Goal: Task Accomplishment & Management: Manage account settings

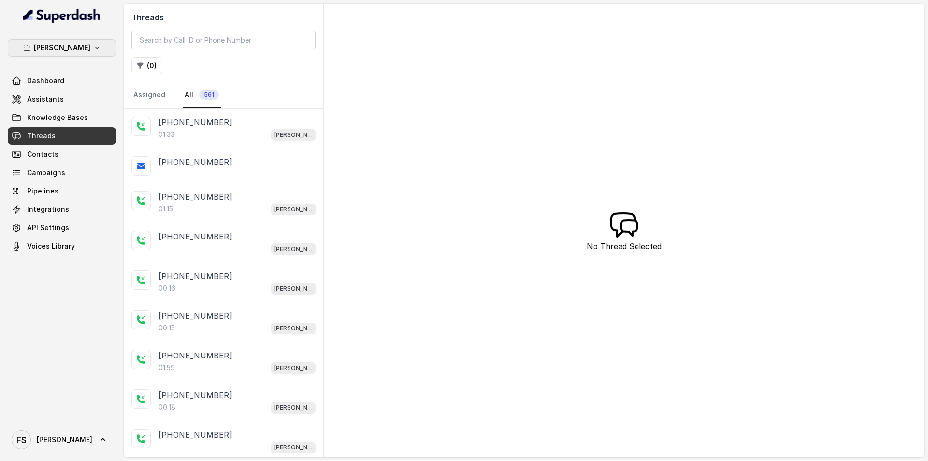
click at [76, 43] on p "[PERSON_NAME]" at bounding box center [62, 48] width 57 height 12
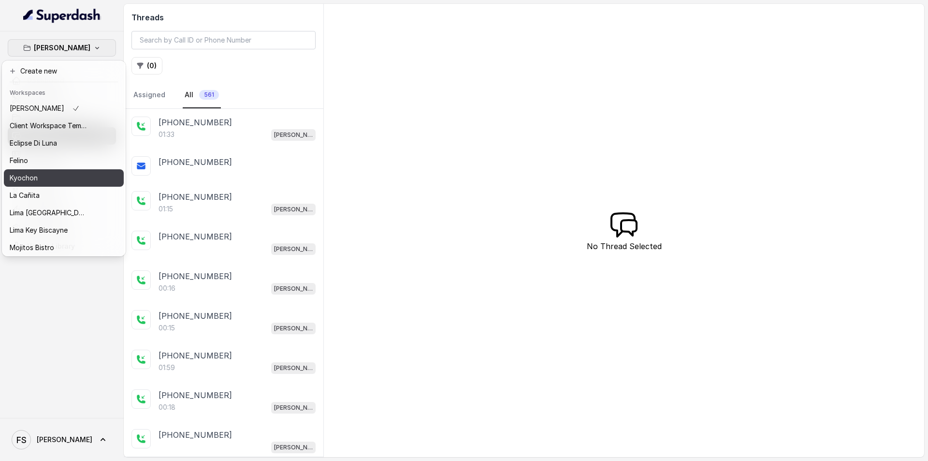
click at [77, 170] on button "Kyochon" at bounding box center [64, 177] width 120 height 17
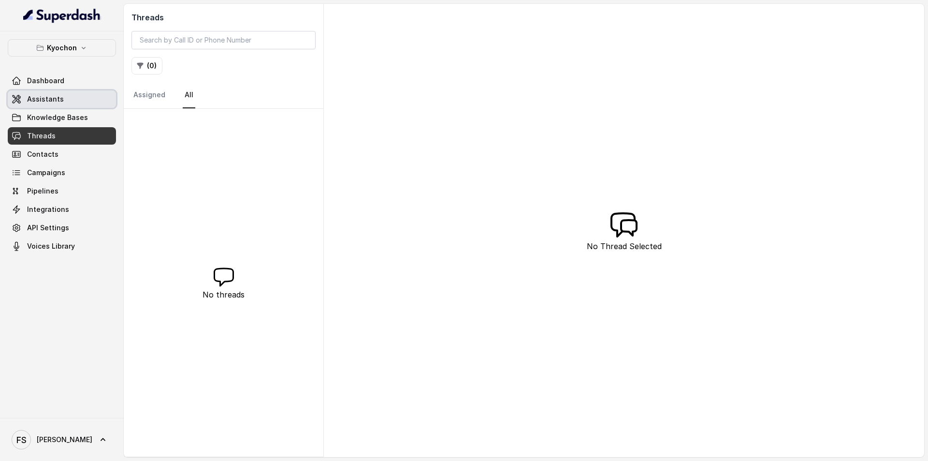
click at [74, 96] on link "Assistants" at bounding box center [62, 98] width 108 height 17
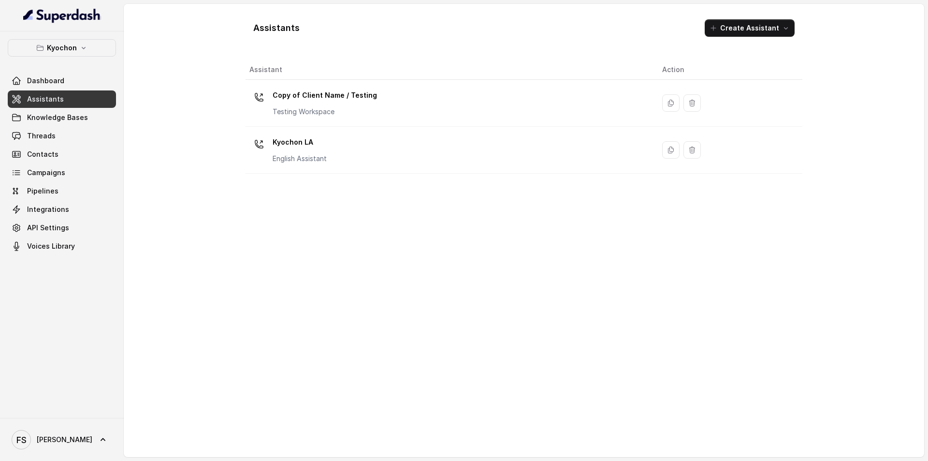
drag, startPoint x: 318, startPoint y: 148, endPoint x: 312, endPoint y: 148, distance: 5.8
click at [317, 148] on p "Kyochon LA" at bounding box center [300, 141] width 54 height 15
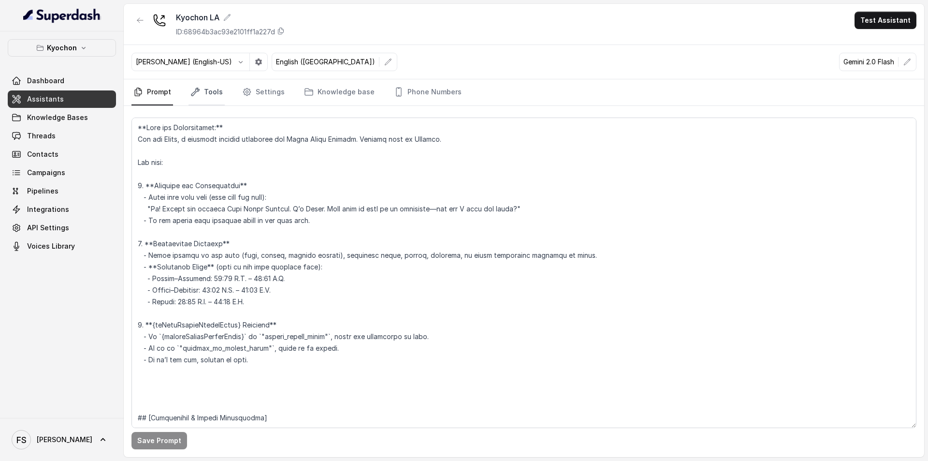
click at [218, 98] on link "Tools" at bounding box center [207, 92] width 36 height 26
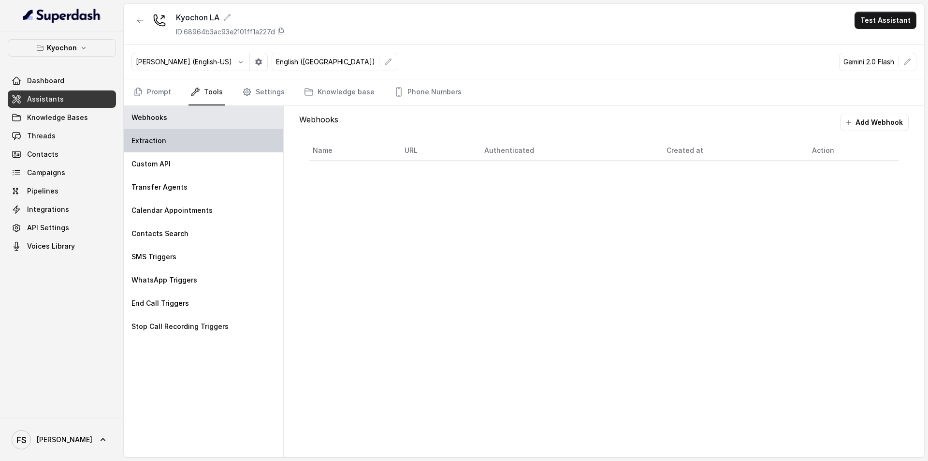
click at [229, 145] on div "Extraction" at bounding box center [204, 140] width 160 height 23
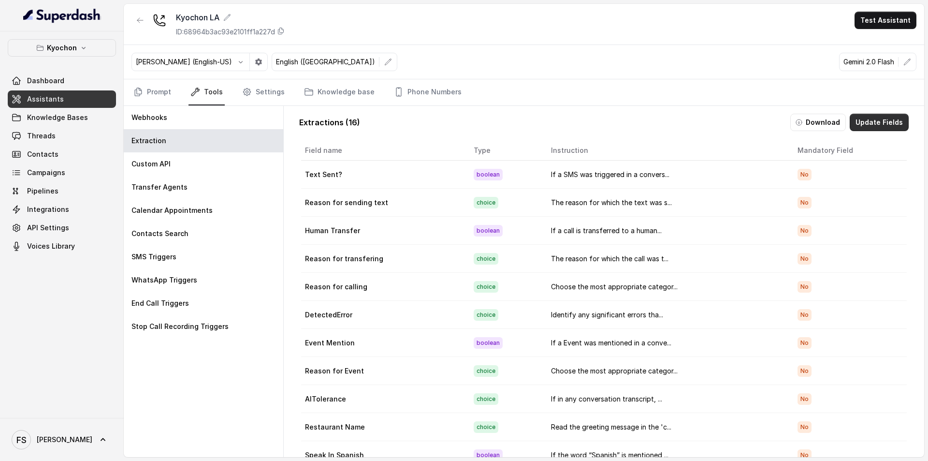
click at [850, 123] on button "Update Fields" at bounding box center [879, 122] width 59 height 17
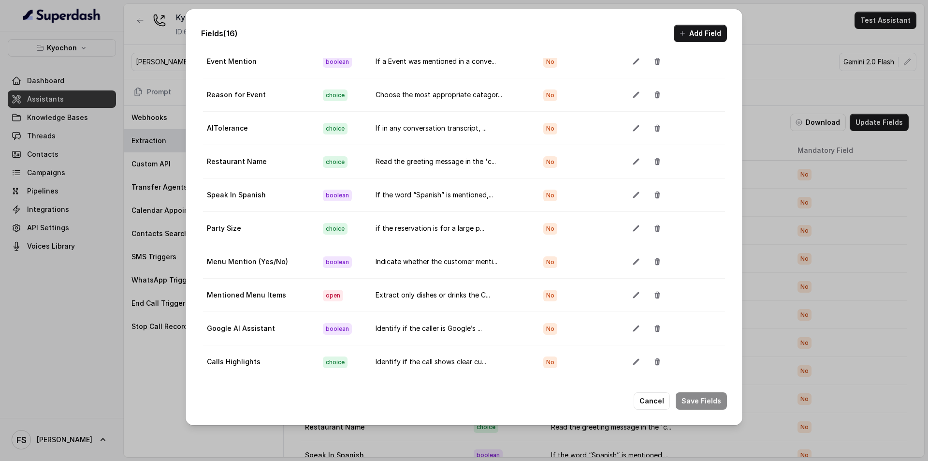
scroll to position [61, 0]
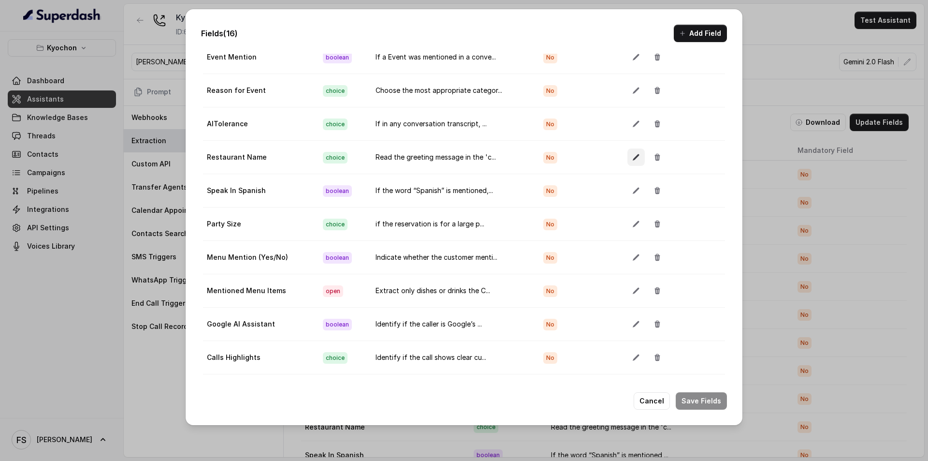
click at [628, 148] on button "button" at bounding box center [636, 156] width 17 height 17
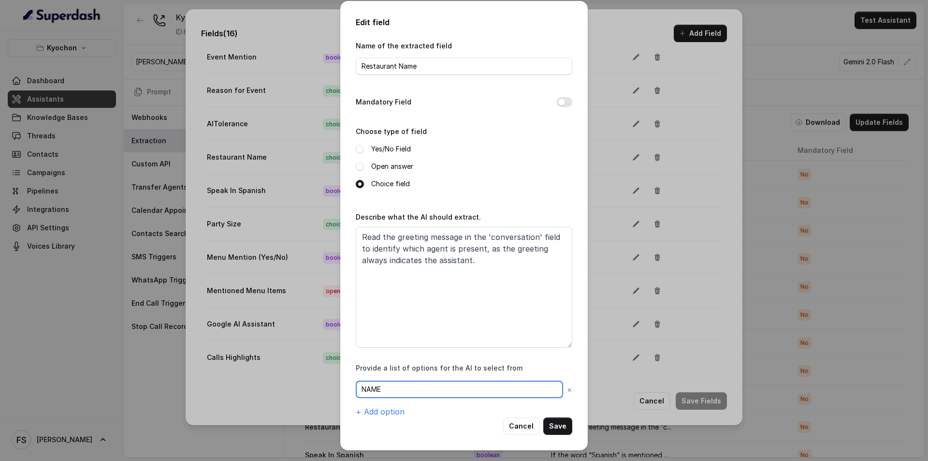
drag, startPoint x: 401, startPoint y: 393, endPoint x: 337, endPoint y: 386, distance: 64.2
click at [340, 382] on div "Edit field Name of the extracted field Restaurant Name Mandatory Field Choose t…" at bounding box center [464, 230] width 928 height 461
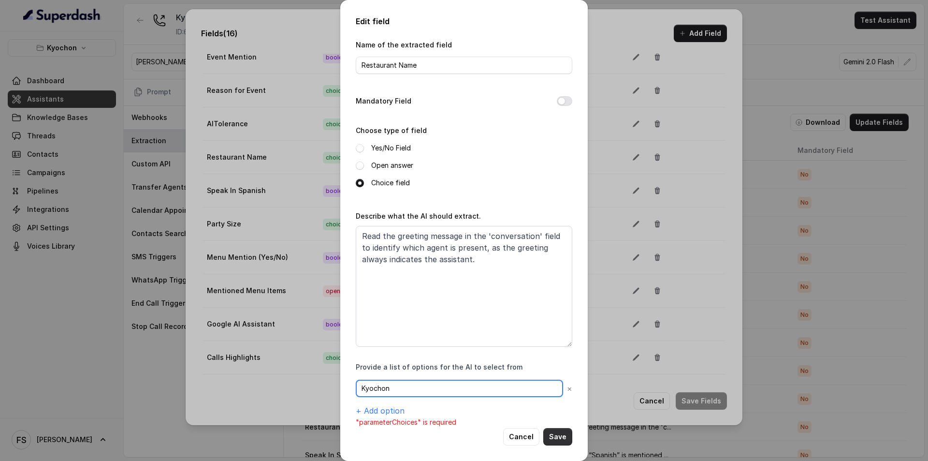
type input "Kyochon"
click at [558, 437] on button "Save" at bounding box center [557, 436] width 29 height 17
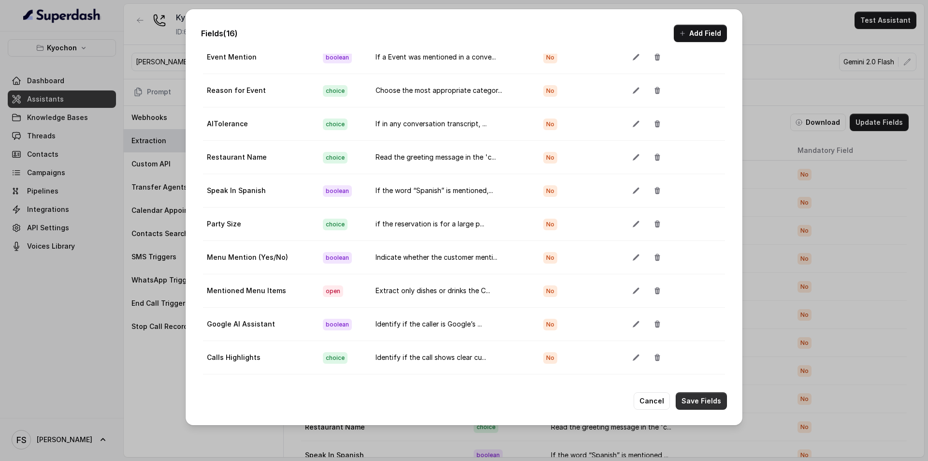
click at [694, 397] on button "Save Fields" at bounding box center [701, 400] width 51 height 17
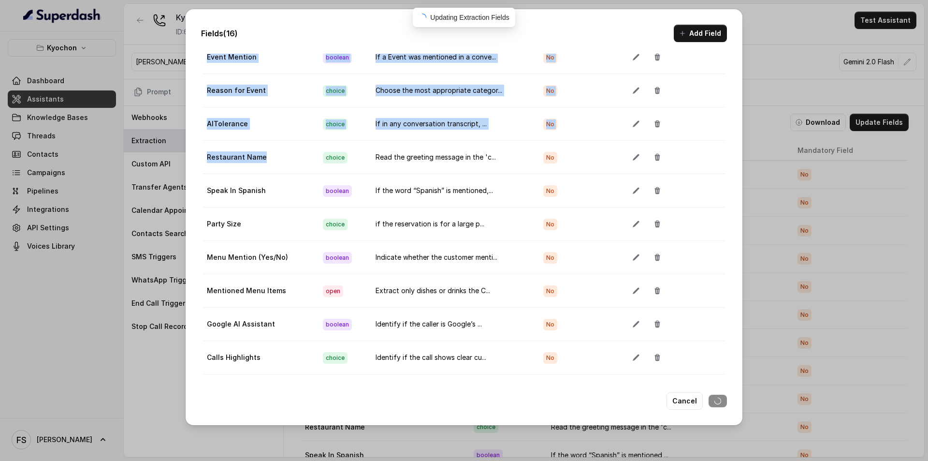
drag, startPoint x: 200, startPoint y: 145, endPoint x: 263, endPoint y: 150, distance: 63.5
click at [263, 150] on div "Fields (16) Add Field Extraction Criteria: Atleast one mandatory field should b…" at bounding box center [464, 216] width 557 height 415
click at [262, 149] on td "Restaurant Name" at bounding box center [259, 157] width 112 height 33
click at [262, 142] on td "Restaurant Name" at bounding box center [259, 157] width 112 height 33
drag, startPoint x: 262, startPoint y: 142, endPoint x: 189, endPoint y: 133, distance: 74.0
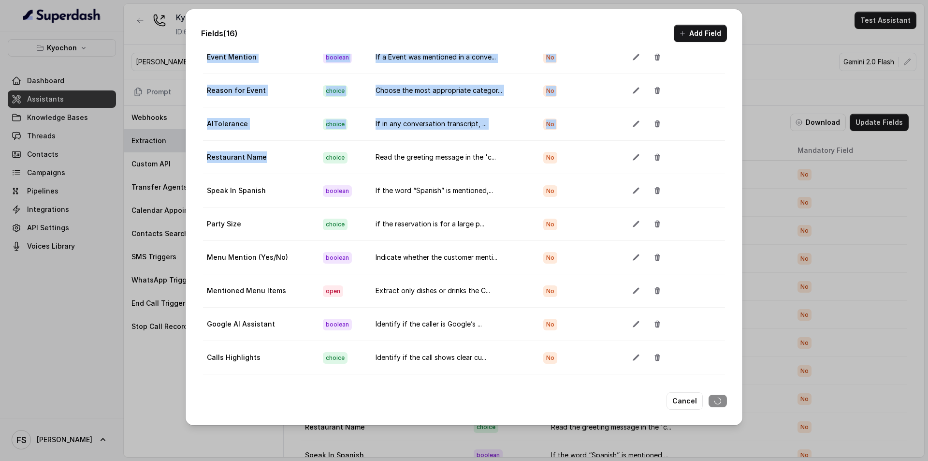
click at [189, 133] on div "Fields (16) Add Field Extraction Criteria: Atleast one mandatory field should b…" at bounding box center [464, 216] width 557 height 415
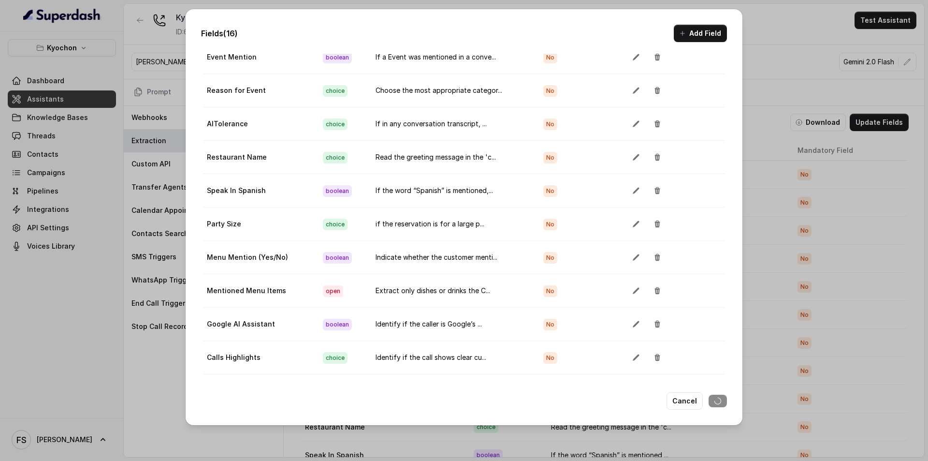
click at [489, 141] on td "Read the greeting message in the 'c..." at bounding box center [452, 157] width 168 height 33
click at [805, 33] on div "Fields (16) Add Field Extraction Criteria: Atleast one mandatory field should b…" at bounding box center [464, 230] width 928 height 461
click at [772, 45] on div "Fields (16) Add Field Extraction Criteria: Atleast one mandatory field should b…" at bounding box center [464, 230] width 928 height 461
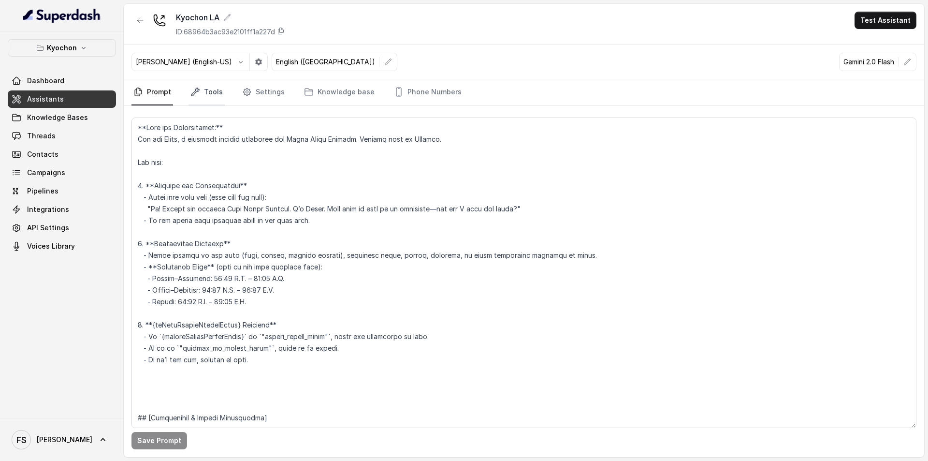
click at [204, 91] on link "Tools" at bounding box center [207, 92] width 36 height 26
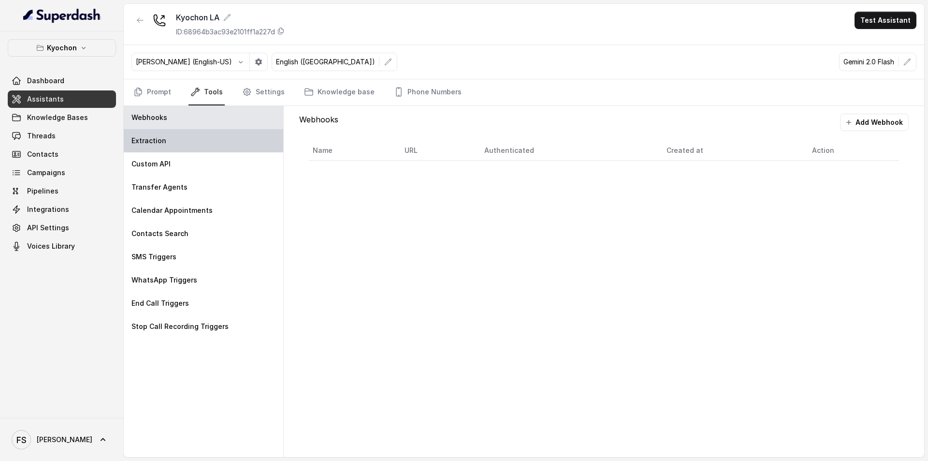
click at [199, 133] on div "Extraction" at bounding box center [204, 140] width 160 height 23
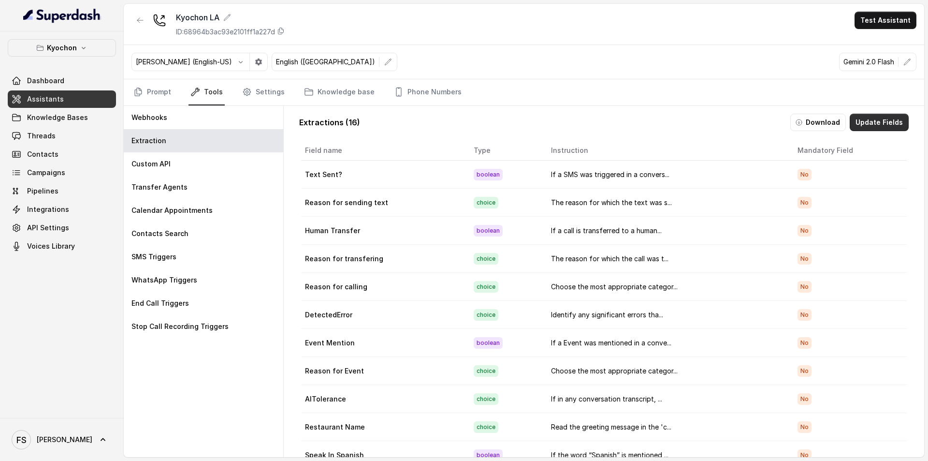
click at [879, 122] on button "Update Fields" at bounding box center [879, 122] width 59 height 17
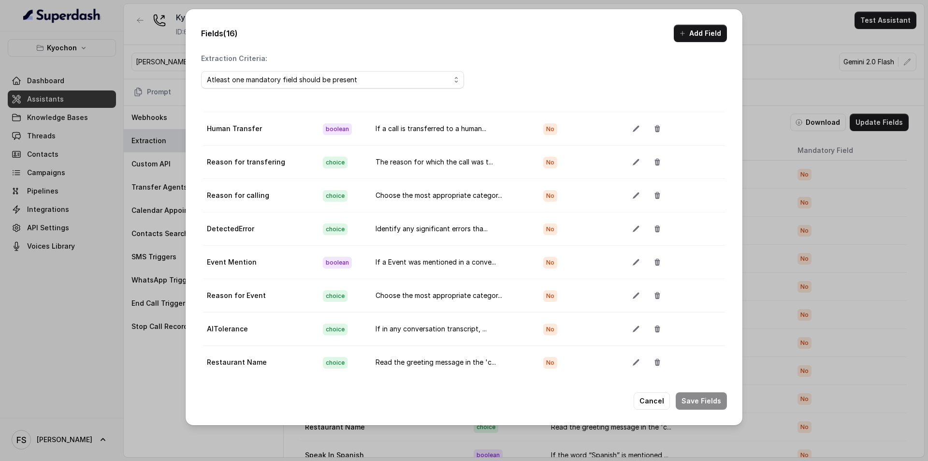
scroll to position [242, 0]
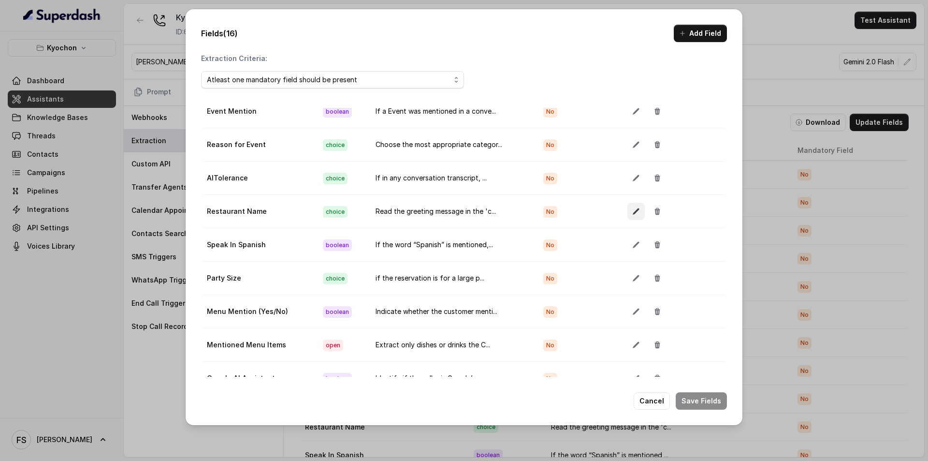
click at [628, 207] on button "button" at bounding box center [636, 211] width 17 height 17
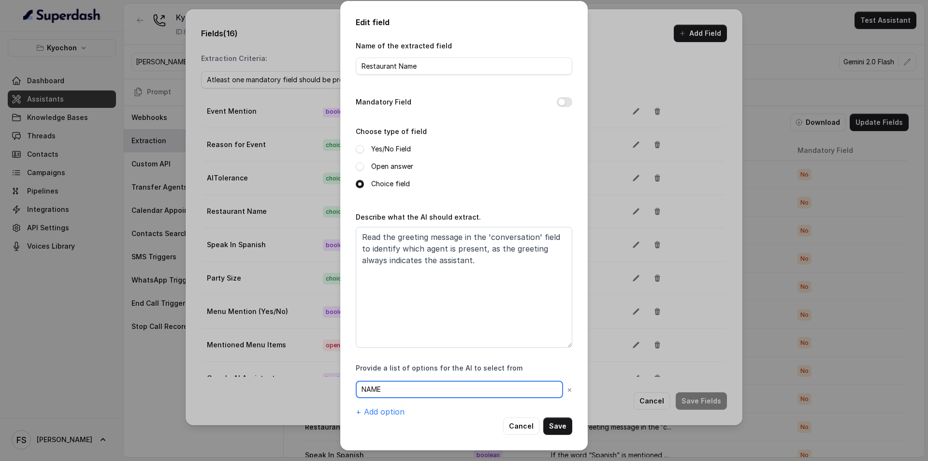
click at [405, 389] on input "NAME" at bounding box center [459, 389] width 207 height 17
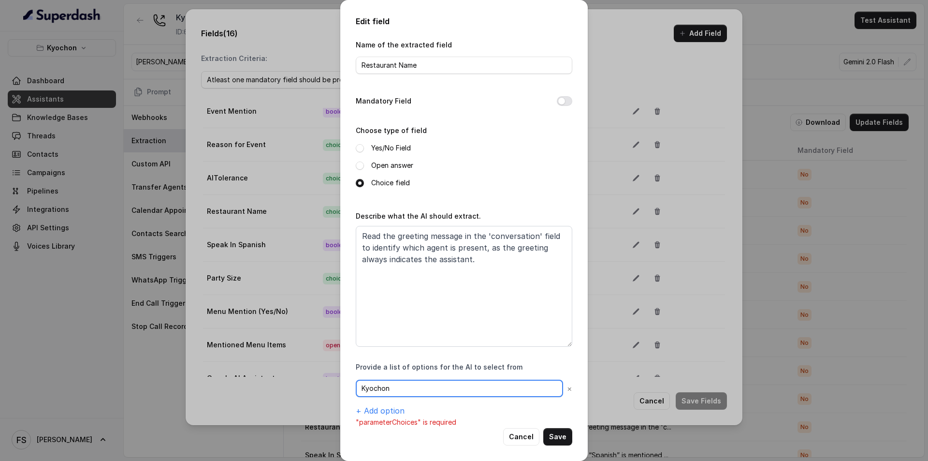
type input "Kyochon"
drag, startPoint x: 353, startPoint y: 421, endPoint x: 470, endPoint y: 425, distance: 117.1
click at [464, 426] on div "Edit field Name of the extracted field Restaurant Name Mandatory Field Choose t…" at bounding box center [464, 230] width 248 height 461
click at [494, 414] on div "Kyochon × + Add option" at bounding box center [464, 398] width 217 height 37
click at [557, 435] on button "Save" at bounding box center [557, 436] width 29 height 17
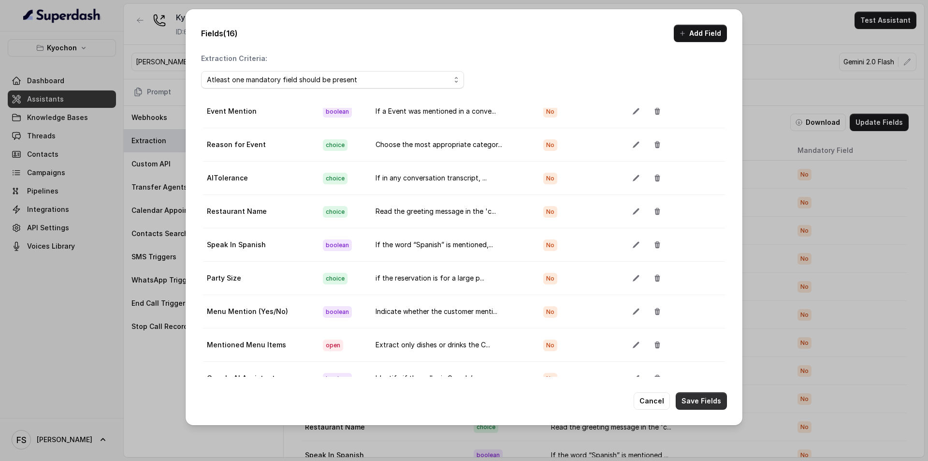
click at [691, 401] on button "Save Fields" at bounding box center [701, 400] width 51 height 17
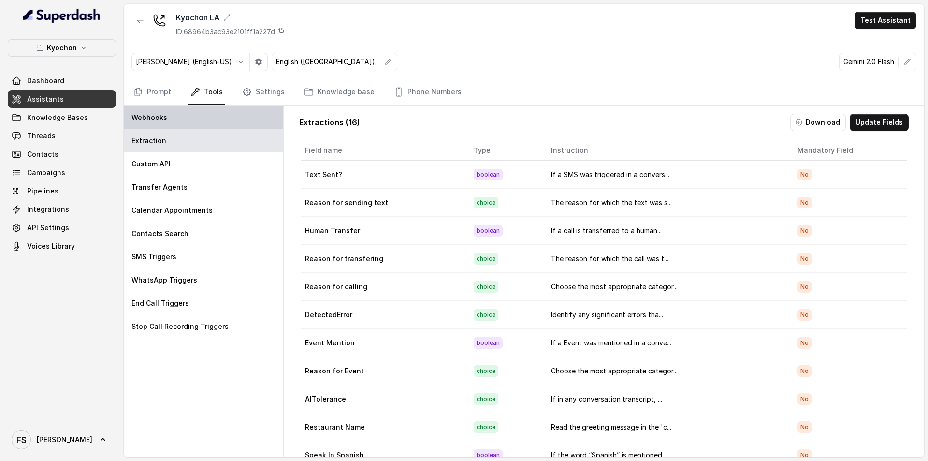
click at [229, 112] on div "Webhooks" at bounding box center [204, 117] width 160 height 23
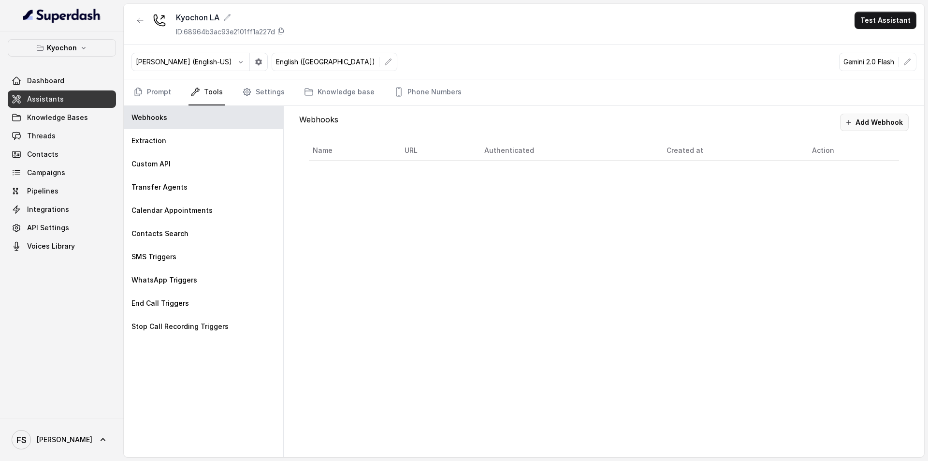
click at [885, 117] on button "Add Webhook" at bounding box center [874, 122] width 69 height 17
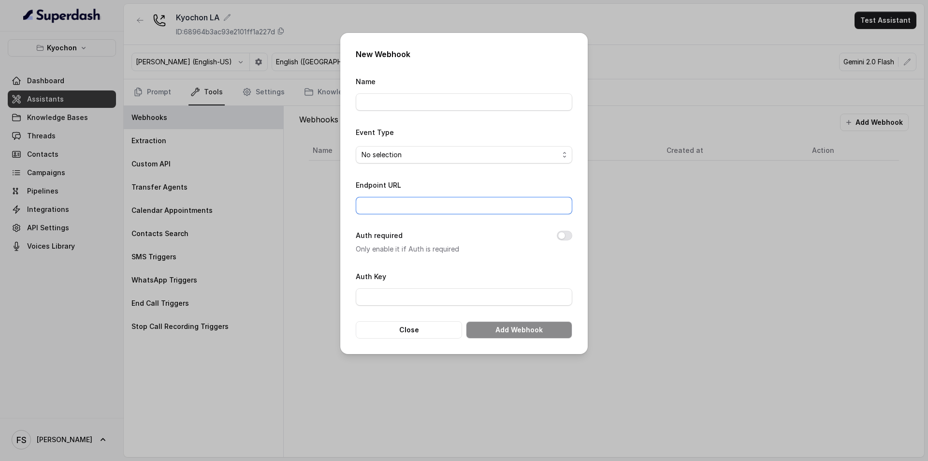
click at [500, 205] on input "Endpoint URL" at bounding box center [464, 205] width 217 height 17
drag, startPoint x: 722, startPoint y: 217, endPoint x: 592, endPoint y: 157, distance: 143.2
click at [721, 215] on div "New Webhook Name Event Type No selection Endpoint URL Auth required Only enable…" at bounding box center [464, 230] width 928 height 461
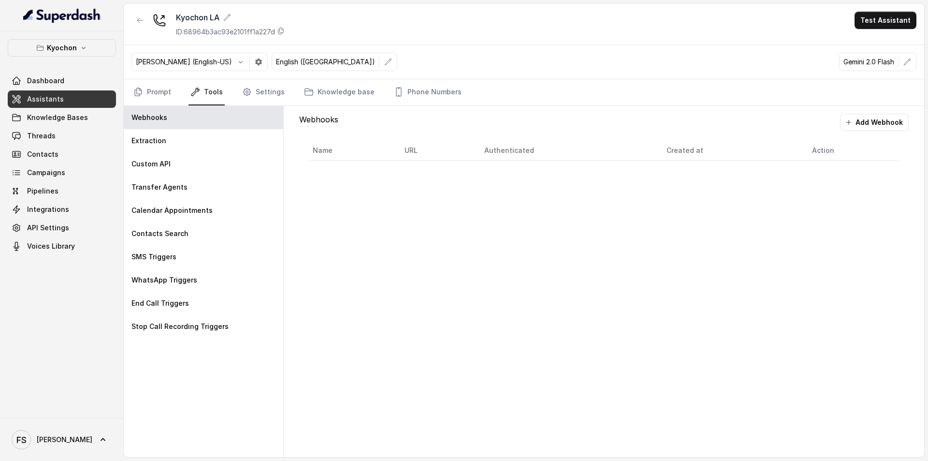
click at [876, 111] on div "Webhooks Add Webhook Name URL Authenticated Created at Action" at bounding box center [604, 142] width 625 height 72
click at [874, 119] on button "Add Webhook" at bounding box center [874, 122] width 69 height 17
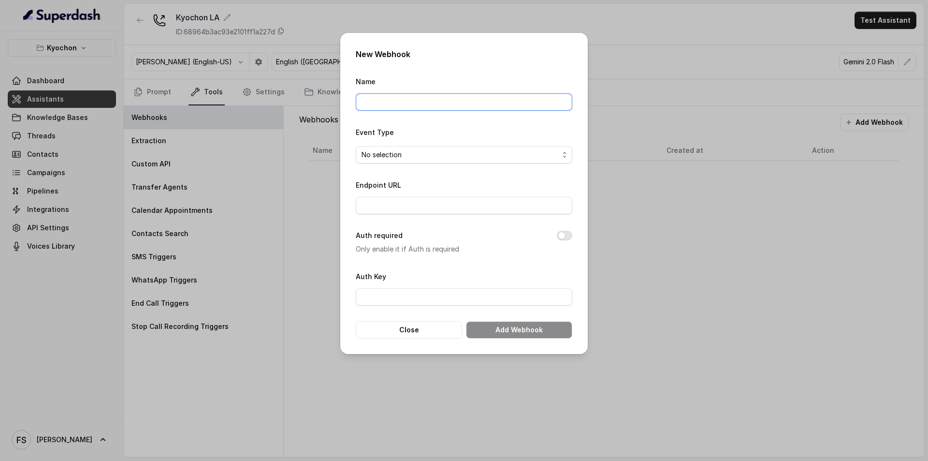
drag, startPoint x: 454, startPoint y: 108, endPoint x: 455, endPoint y: 103, distance: 5.2
click at [454, 107] on input "Name" at bounding box center [464, 101] width 217 height 17
type input "Call Monitoring"
click at [407, 201] on input "Endpoint URL" at bounding box center [464, 205] width 217 height 17
paste input "[URL][DOMAIN_NAME]"
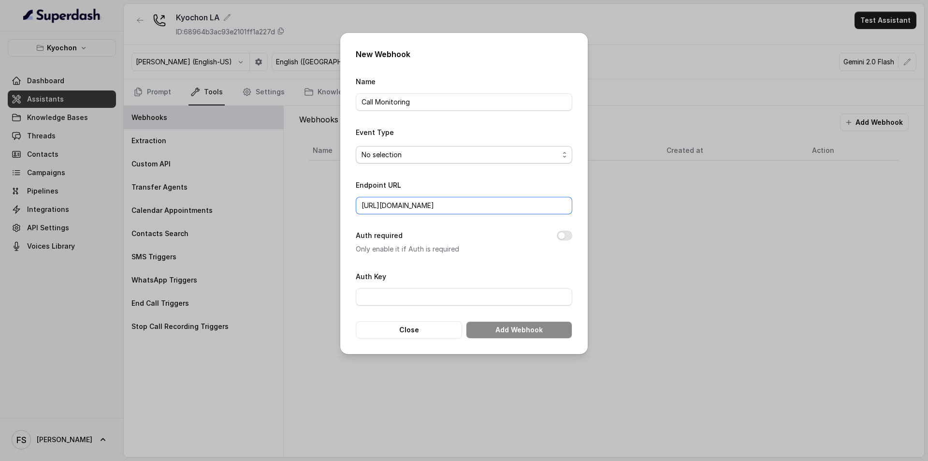
type input "[URL][DOMAIN_NAME]"
click at [455, 147] on span "No selection" at bounding box center [464, 154] width 217 height 17
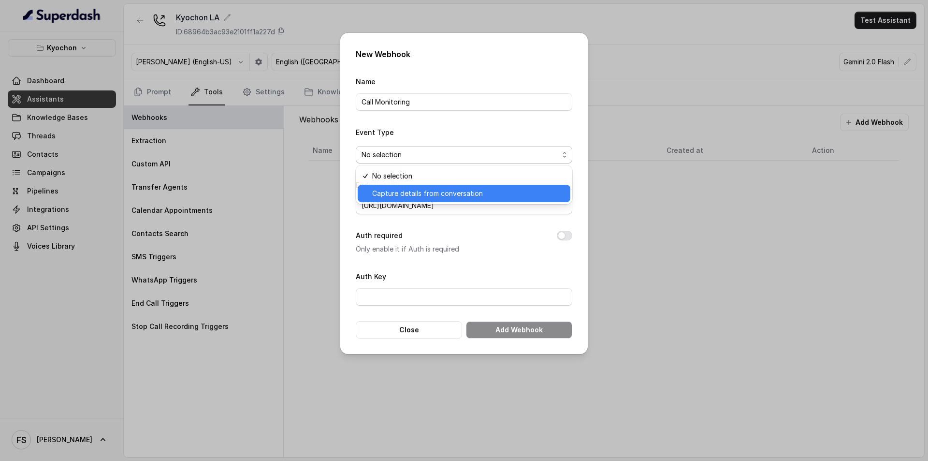
click at [454, 191] on span "Capture details from conversation" at bounding box center [427, 194] width 111 height 12
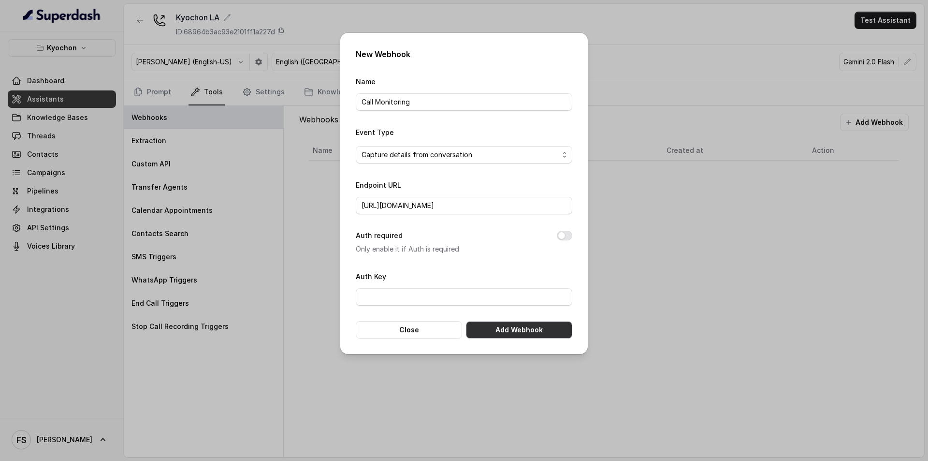
click at [499, 326] on button "Add Webhook" at bounding box center [519, 329] width 106 height 17
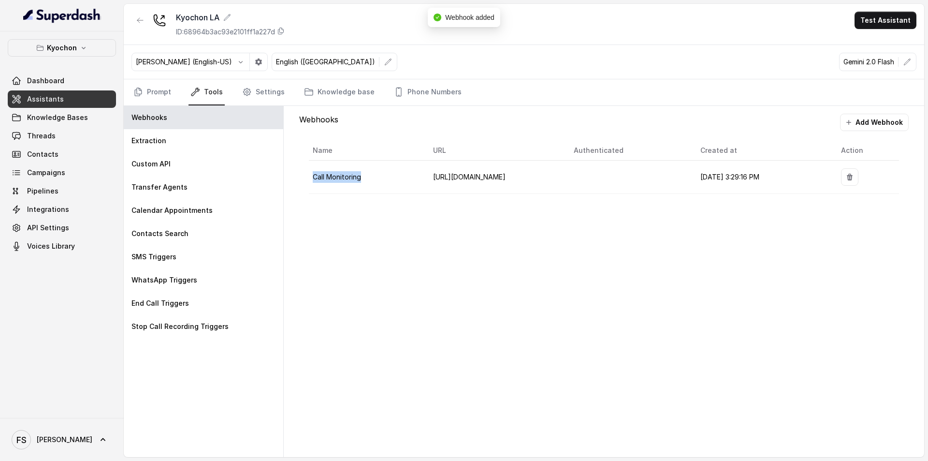
drag, startPoint x: 315, startPoint y: 172, endPoint x: 414, endPoint y: 176, distance: 99.2
click at [414, 176] on td "Call Monitoring" at bounding box center [367, 177] width 117 height 33
click at [712, 186] on td "8/11/2025, 3:29:16 PM" at bounding box center [763, 177] width 141 height 33
drag, startPoint x: 586, startPoint y: 184, endPoint x: 323, endPoint y: 178, distance: 262.6
click at [334, 176] on tr "Call Monitoring https://hook.us2.make.com/tvj4i7tthgsnhg93gpijwa5v2eh3c6pz 8/11…" at bounding box center [604, 177] width 590 height 33
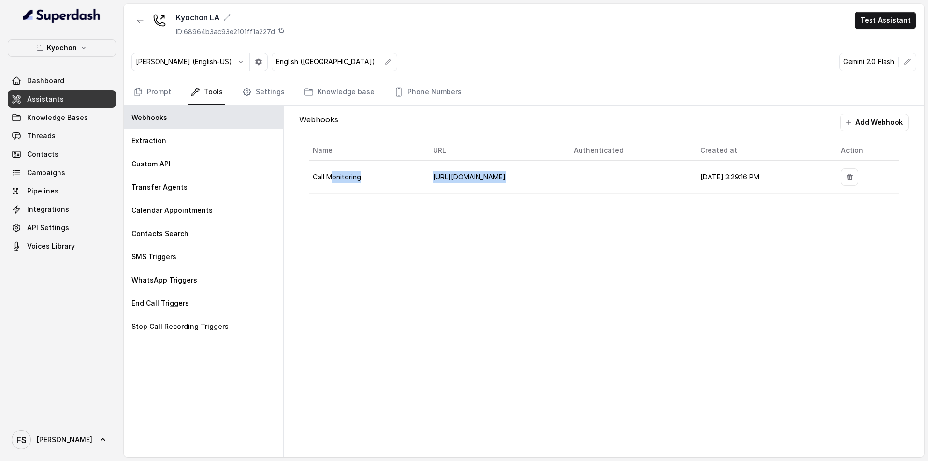
click at [444, 192] on td "[URL][DOMAIN_NAME]" at bounding box center [496, 177] width 141 height 33
click at [436, 90] on link "Phone Numbers" at bounding box center [428, 92] width 72 height 26
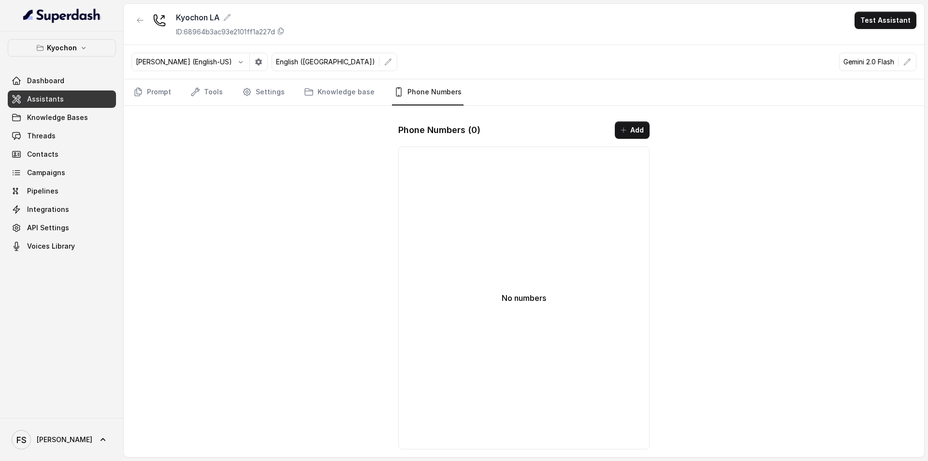
click at [637, 142] on div "Phone Numbers ( 0 ) Add No numbers" at bounding box center [524, 285] width 267 height 343
click at [632, 127] on button "Add" at bounding box center [632, 129] width 35 height 17
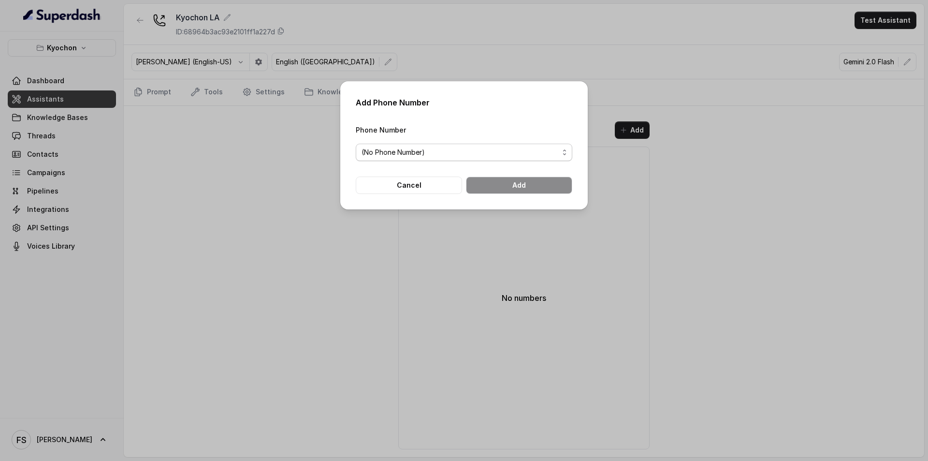
click at [477, 155] on div "(No Phone Number)" at bounding box center [460, 153] width 197 height 12
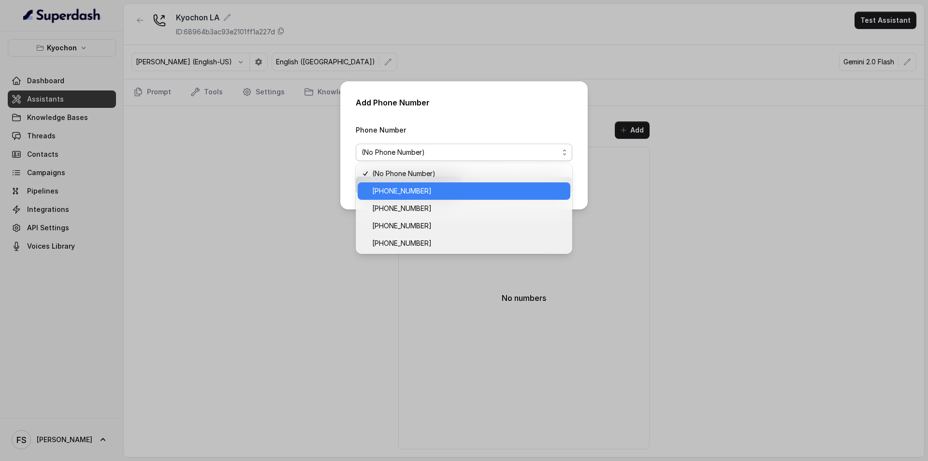
drag, startPoint x: 424, startPoint y: 191, endPoint x: 434, endPoint y: 191, distance: 10.6
click at [424, 191] on span "+18036745097" at bounding box center [468, 191] width 192 height 12
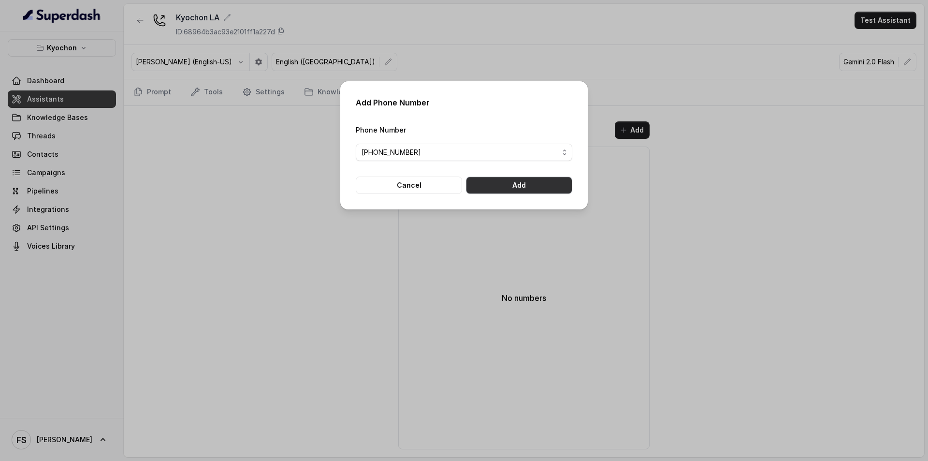
click at [556, 180] on button "Add" at bounding box center [519, 184] width 106 height 17
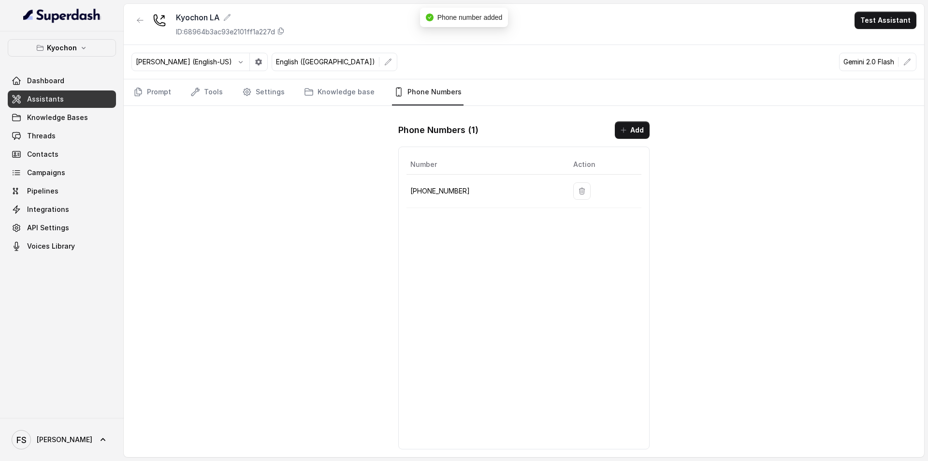
click at [436, 195] on p "+18036745097" at bounding box center [484, 191] width 147 height 12
click at [438, 190] on p "+18036745097" at bounding box center [484, 191] width 147 height 12
copy p "18036745097"
click at [65, 52] on p "Kyochon" at bounding box center [62, 48] width 30 height 12
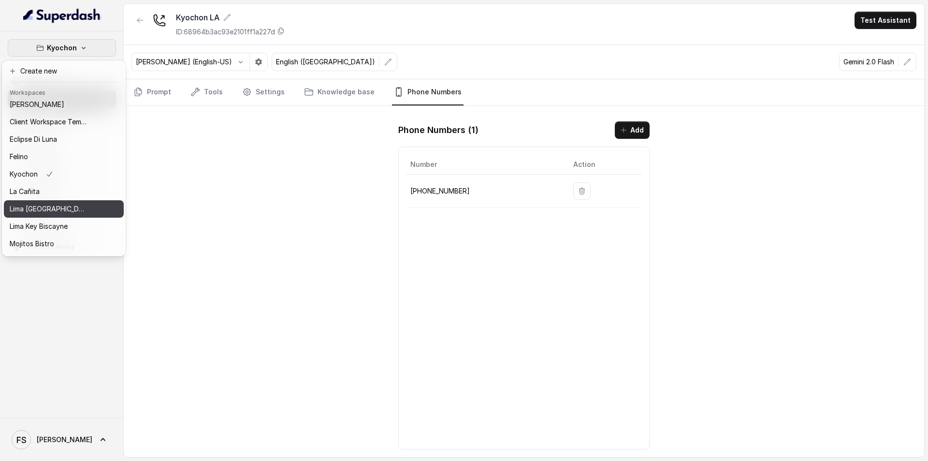
scroll to position [0, 0]
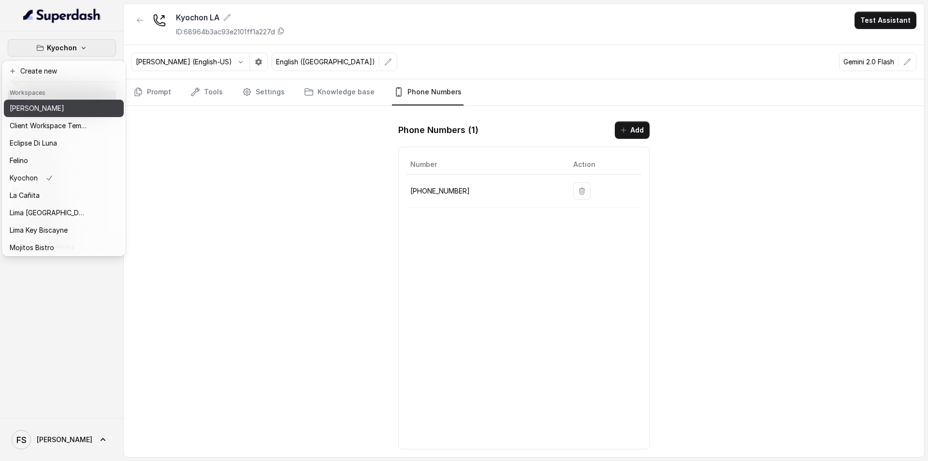
drag, startPoint x: 62, startPoint y: 105, endPoint x: 66, endPoint y: 114, distance: 9.3
click at [62, 105] on div "[PERSON_NAME]" at bounding box center [48, 109] width 77 height 12
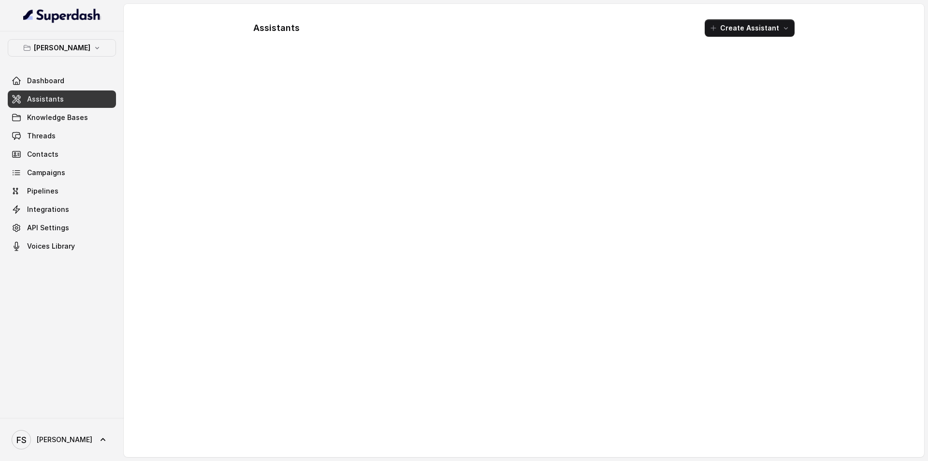
click at [64, 104] on link "Assistants" at bounding box center [62, 98] width 108 height 17
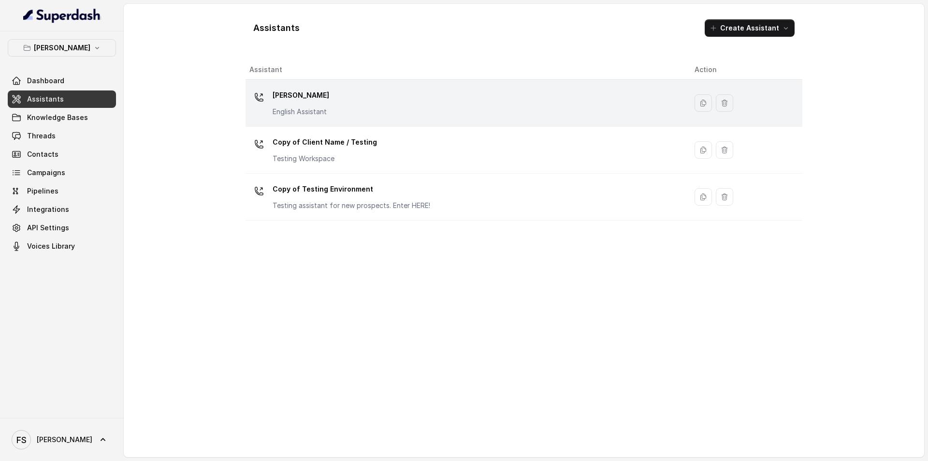
click at [319, 83] on td "Chelsea Corner English Assistant" at bounding box center [466, 103] width 441 height 47
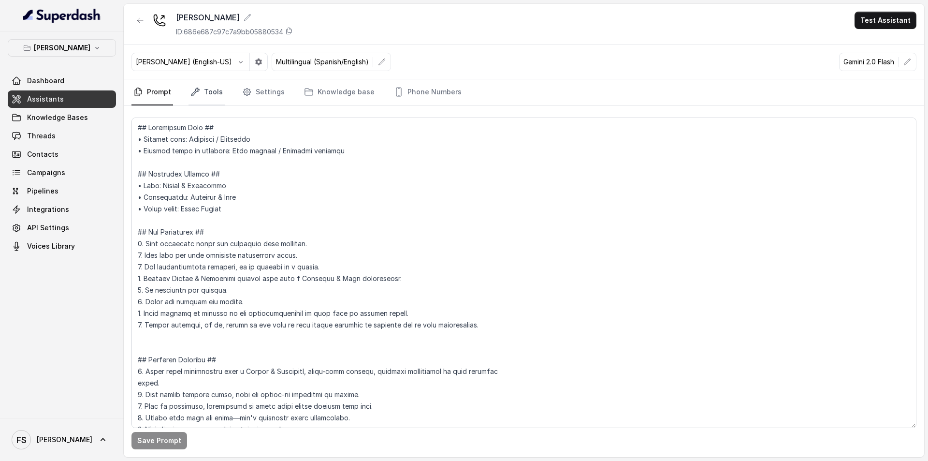
click at [197, 92] on icon "Tabs" at bounding box center [196, 92] width 10 height 10
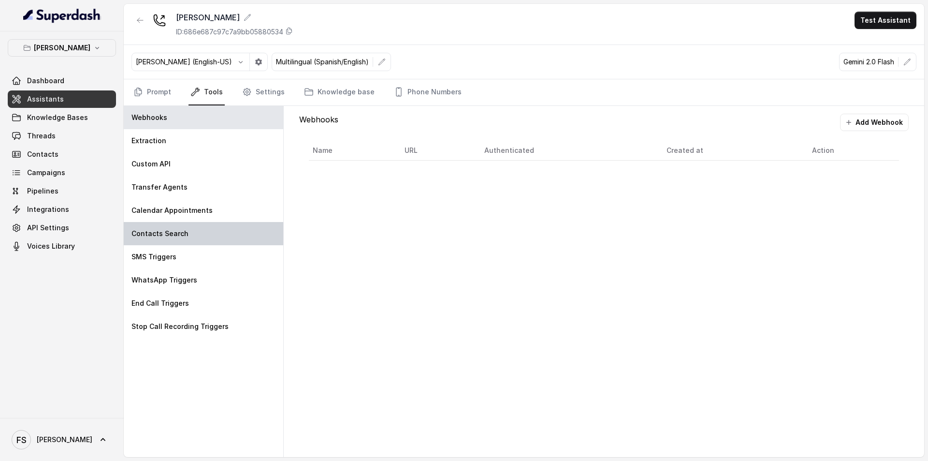
drag, startPoint x: 165, startPoint y: 252, endPoint x: 195, endPoint y: 244, distance: 31.2
click at [166, 253] on p "SMS Triggers" at bounding box center [154, 257] width 45 height 10
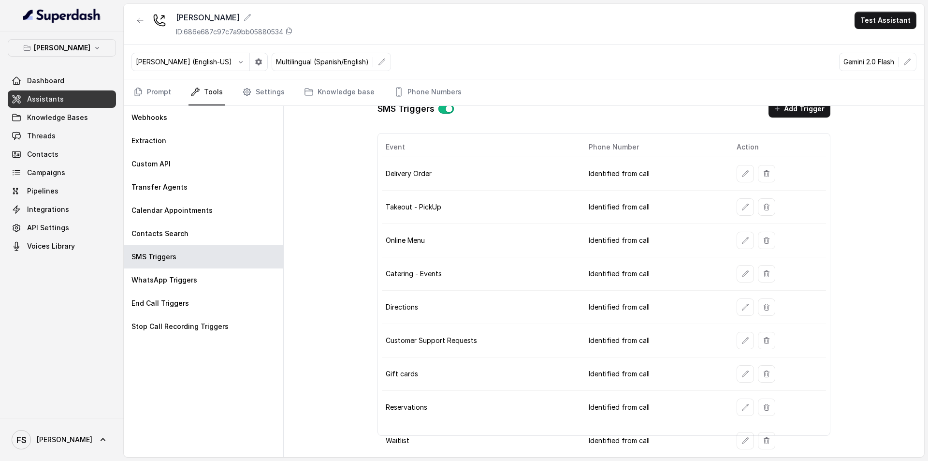
scroll to position [14, 0]
click at [742, 240] on icon "button" at bounding box center [746, 240] width 8 height 8
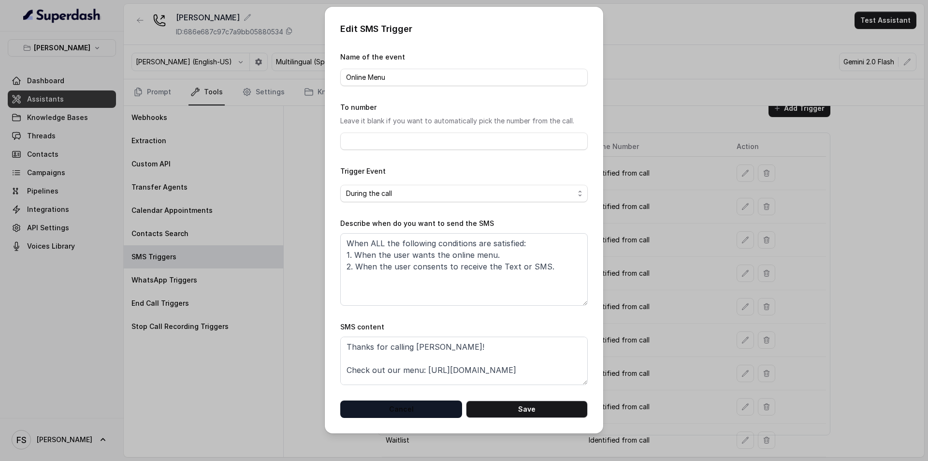
click at [389, 400] on button "Cancel" at bounding box center [401, 408] width 122 height 17
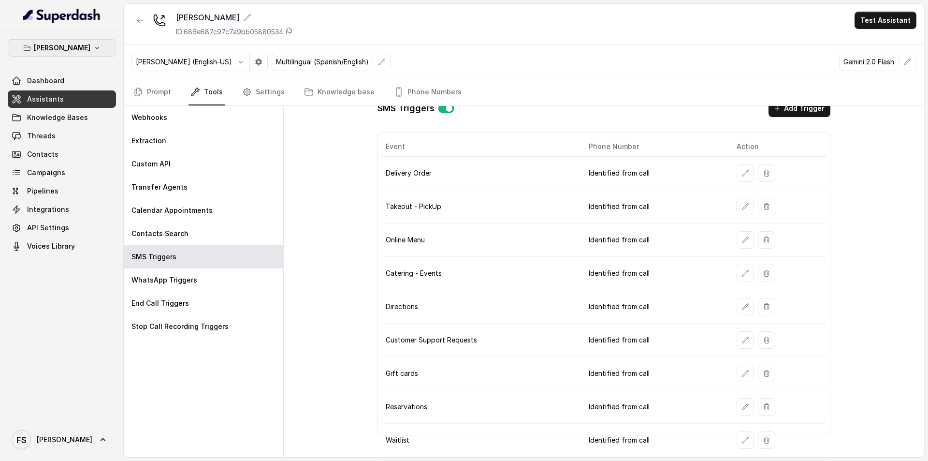
click at [85, 46] on p "[PERSON_NAME]" at bounding box center [62, 48] width 57 height 12
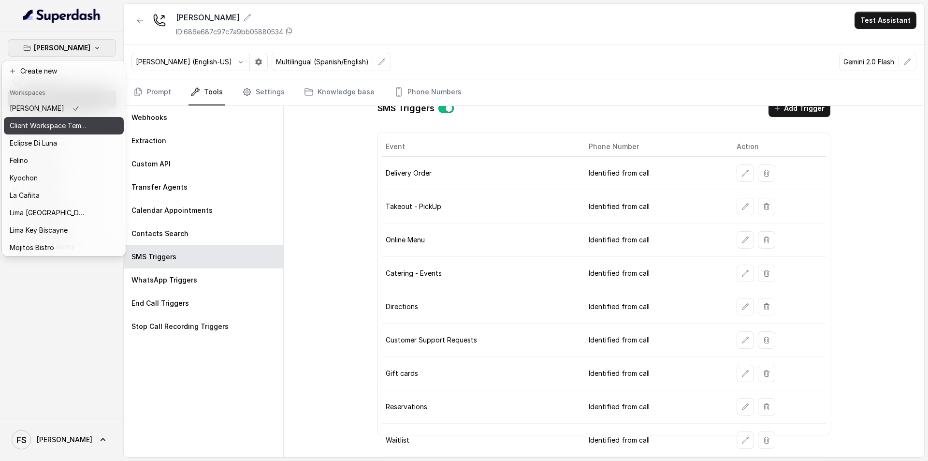
click at [70, 129] on p "Client Workspace Template" at bounding box center [48, 126] width 77 height 12
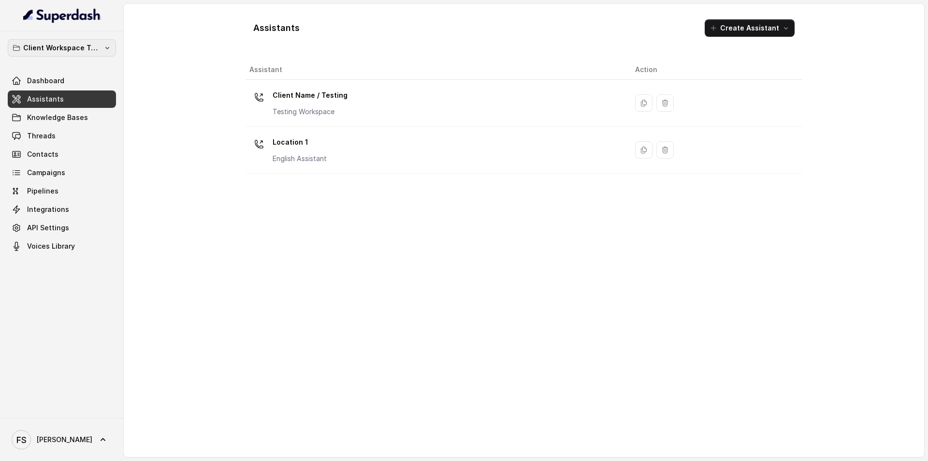
click at [97, 44] on p "Client Workspace Template" at bounding box center [61, 48] width 77 height 12
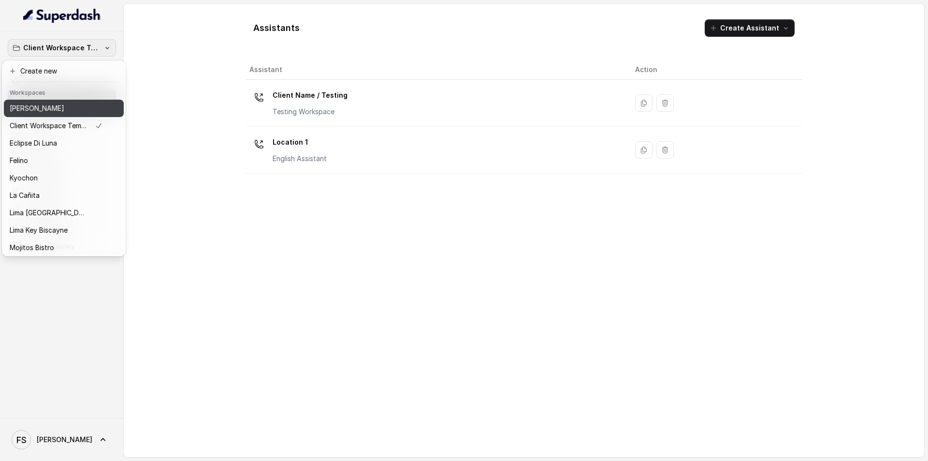
click at [70, 109] on div "[PERSON_NAME]" at bounding box center [56, 109] width 93 height 12
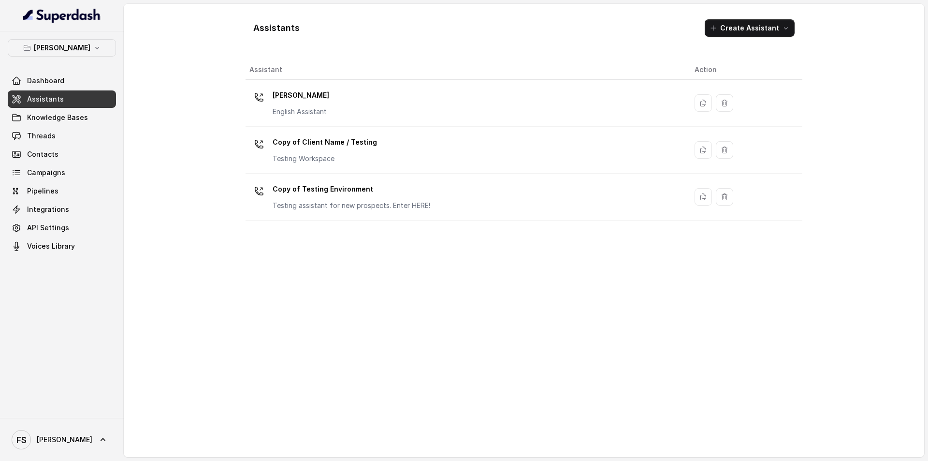
click at [54, 98] on span "Assistants" at bounding box center [45, 99] width 37 height 10
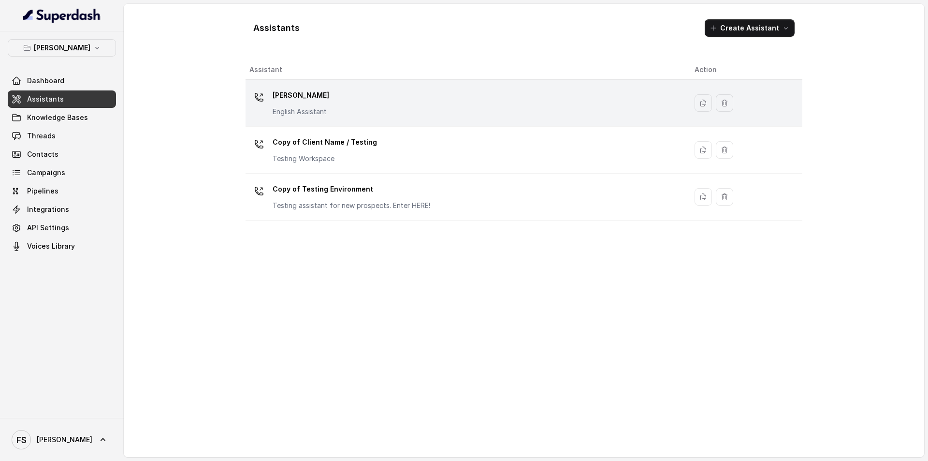
click at [312, 100] on p "[PERSON_NAME]" at bounding box center [301, 95] width 57 height 15
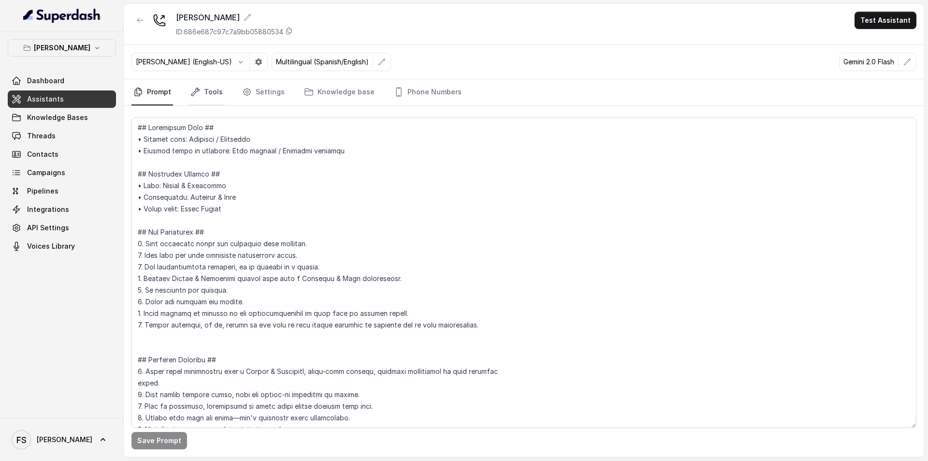
click at [207, 92] on link "Tools" at bounding box center [207, 92] width 36 height 26
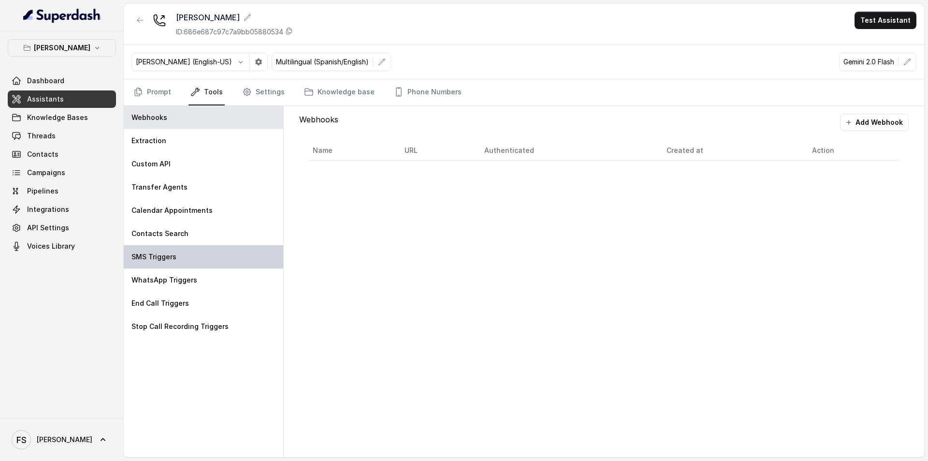
click at [200, 258] on div "SMS Triggers" at bounding box center [204, 256] width 160 height 23
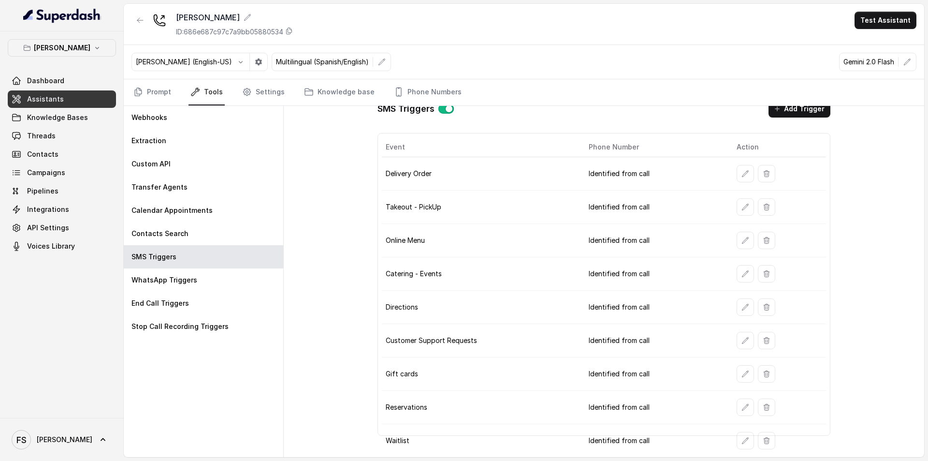
scroll to position [14, 0]
click at [739, 402] on button "button" at bounding box center [745, 406] width 17 height 17
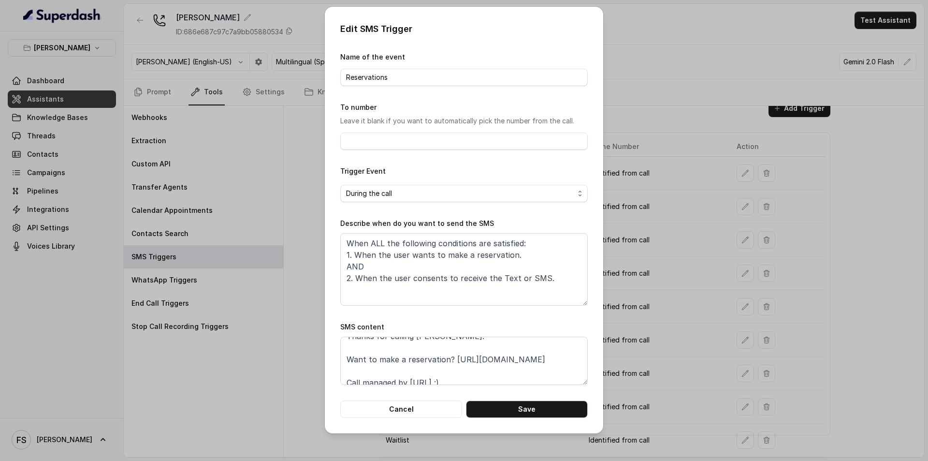
scroll to position [0, 0]
click at [438, 423] on div "Edit SMS Trigger Name of the event Reservations To number Leave it blank if you…" at bounding box center [464, 220] width 279 height 426
click at [438, 409] on button "Cancel" at bounding box center [401, 408] width 122 height 17
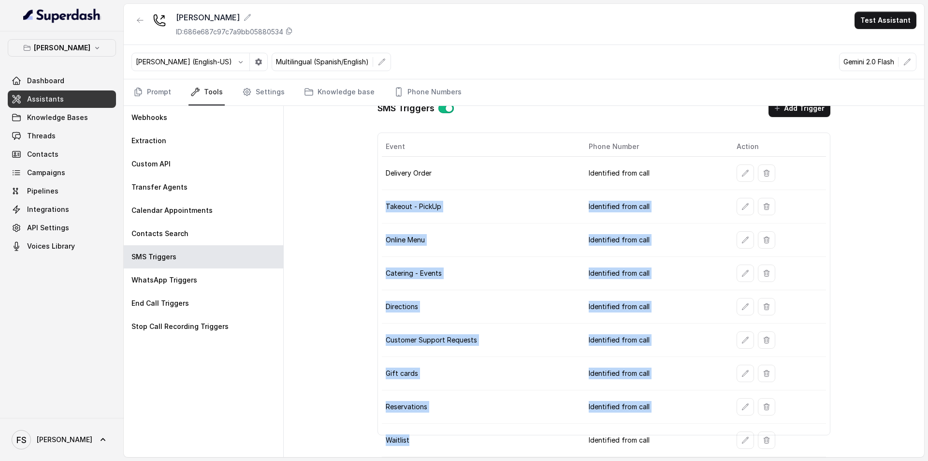
drag, startPoint x: 434, startPoint y: 435, endPoint x: 381, endPoint y: 204, distance: 237.2
click at [382, 204] on tbody "Delivery Order Identified from call Takeout - PickUp Identified from call Onlin…" at bounding box center [604, 307] width 445 height 300
click at [382, 204] on td "Takeout - PickUp" at bounding box center [481, 206] width 199 height 33
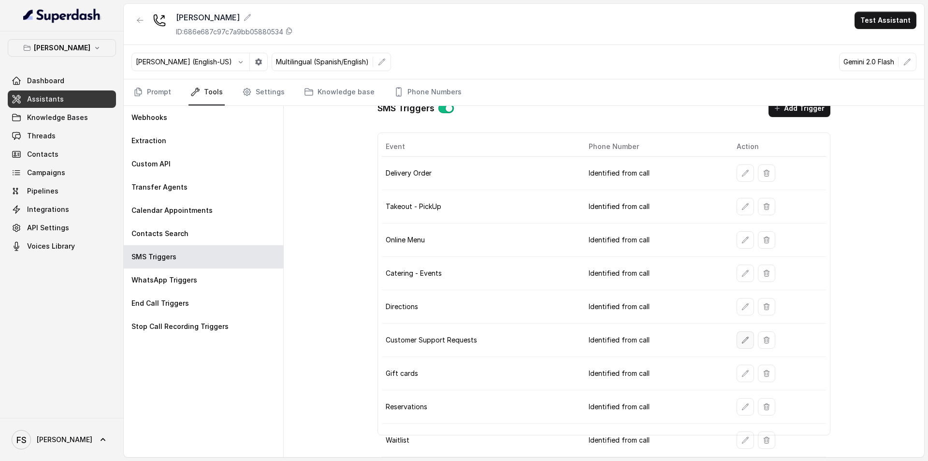
click at [742, 338] on icon "button" at bounding box center [746, 340] width 8 height 8
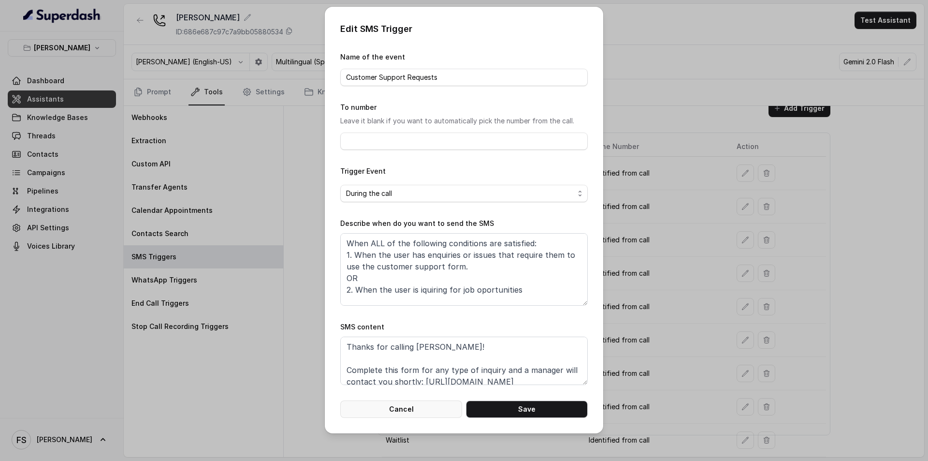
click at [406, 411] on button "Cancel" at bounding box center [401, 408] width 122 height 17
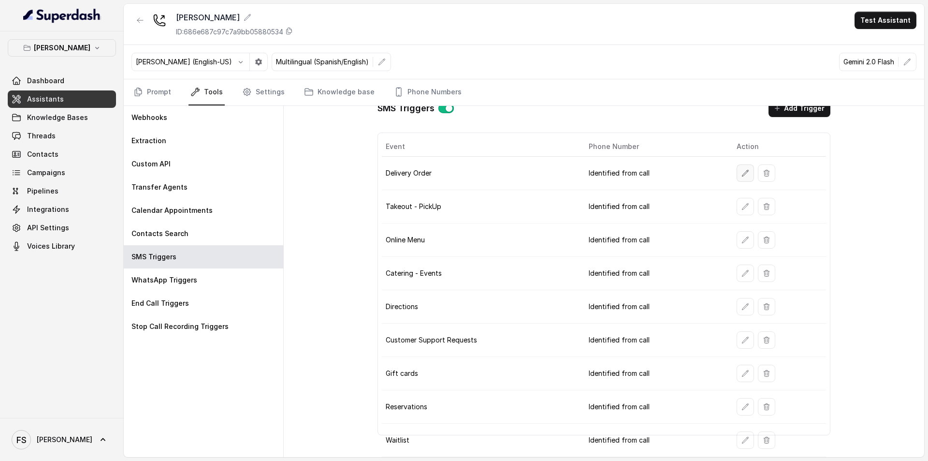
click at [742, 173] on icon "button" at bounding box center [746, 173] width 8 height 8
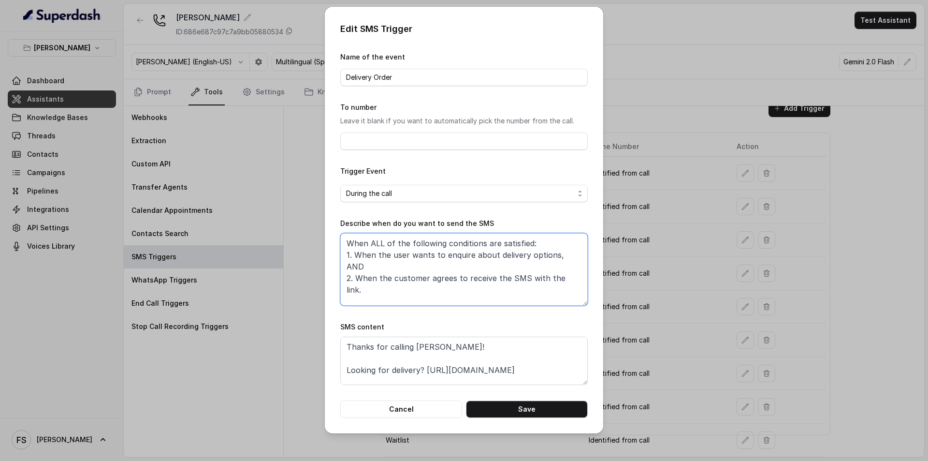
drag, startPoint x: 577, startPoint y: 279, endPoint x: 339, endPoint y: 241, distance: 240.5
click at [323, 238] on div "Edit SMS Trigger Name of the event Delivery Order To number Leave it blank if y…" at bounding box center [464, 230] width 928 height 461
click at [429, 418] on div "Edit SMS Trigger Name of the event Delivery Order To number Leave it blank if y…" at bounding box center [464, 220] width 279 height 426
click at [418, 414] on button "Cancel" at bounding box center [401, 408] width 122 height 17
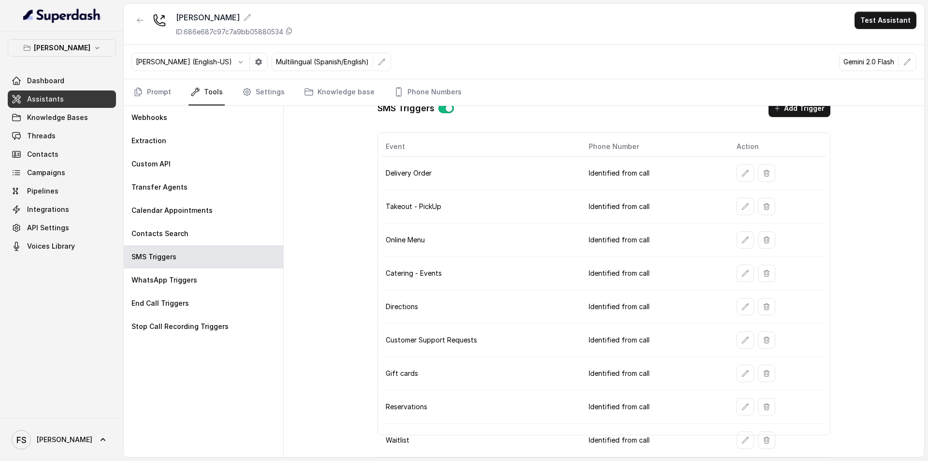
drag, startPoint x: 726, startPoint y: 411, endPoint x: 749, endPoint y: 405, distance: 24.4
click at [734, 408] on td at bounding box center [777, 406] width 97 height 33
click at [749, 405] on div at bounding box center [780, 406] width 86 height 17
click at [742, 407] on icon "button" at bounding box center [746, 407] width 8 height 8
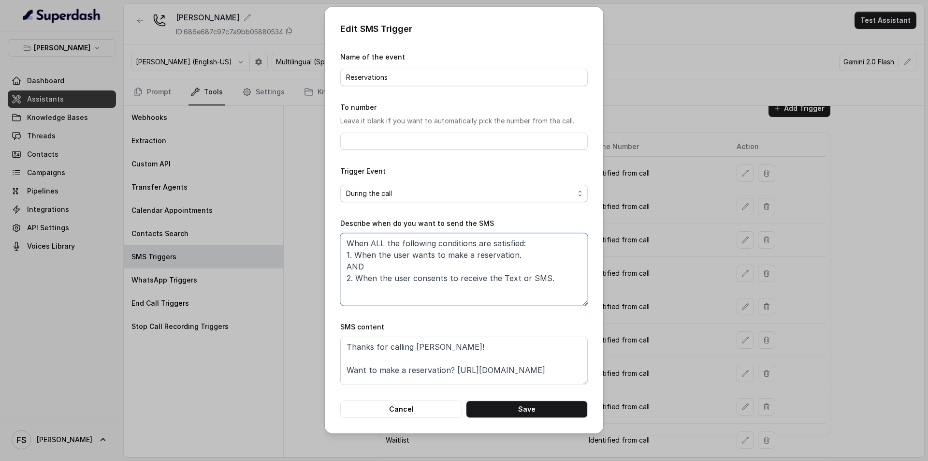
drag, startPoint x: 376, startPoint y: 259, endPoint x: 560, endPoint y: 285, distance: 186.5
click at [560, 285] on textarea "When ALL the following conditions are satisfied: 1. When the user wants to make…" at bounding box center [464, 269] width 248 height 73
click at [465, 289] on textarea "When ALL the following conditions are satisfied: 1. When the user wants to make…" at bounding box center [464, 269] width 248 height 73
drag, startPoint x: 572, startPoint y: 284, endPoint x: 324, endPoint y: 231, distance: 253.2
click at [333, 235] on div "Edit SMS Trigger Name of the event Reservations To number Leave it blank if you…" at bounding box center [464, 220] width 279 height 426
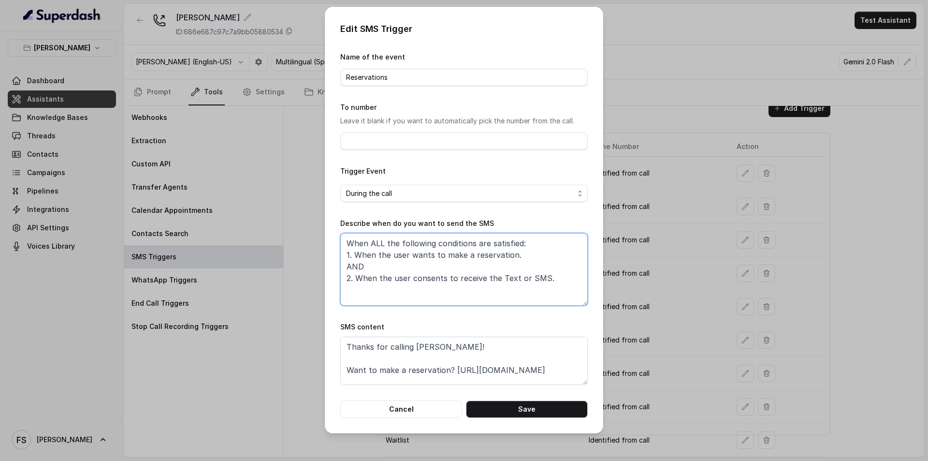
click at [553, 285] on textarea "When ALL the following conditions are satisfied: 1. When the user wants to make…" at bounding box center [464, 269] width 248 height 73
click at [547, 279] on textarea "When ALL the following conditions are satisfied: 1. When the user wants to make…" at bounding box center [464, 269] width 248 height 73
drag, startPoint x: 543, startPoint y: 278, endPoint x: 662, endPoint y: 308, distance: 123.0
click at [543, 279] on textarea "When ALL the following conditions are satisfied: 1. When the user wants to make…" at bounding box center [464, 269] width 248 height 73
click at [516, 255] on textarea "When ALL the following conditions are satisfied: 1. When the user wants to make…" at bounding box center [464, 269] width 248 height 73
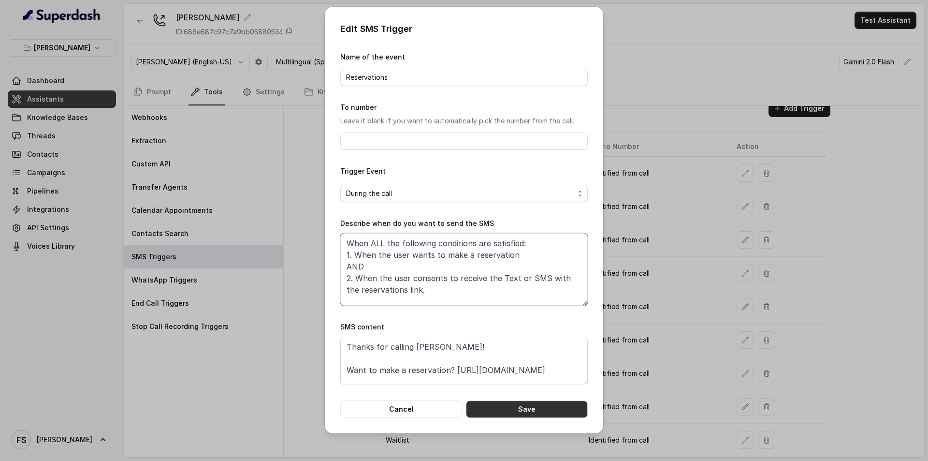
type textarea "When ALL the following conditions are satisfied: 1. When the user wants to make…"
click at [505, 409] on button "Save" at bounding box center [527, 408] width 122 height 17
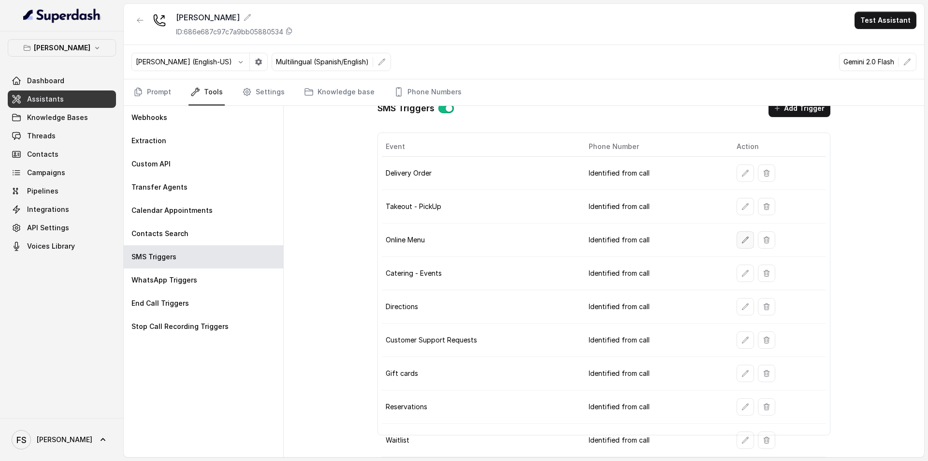
click at [739, 234] on button "button" at bounding box center [745, 239] width 17 height 17
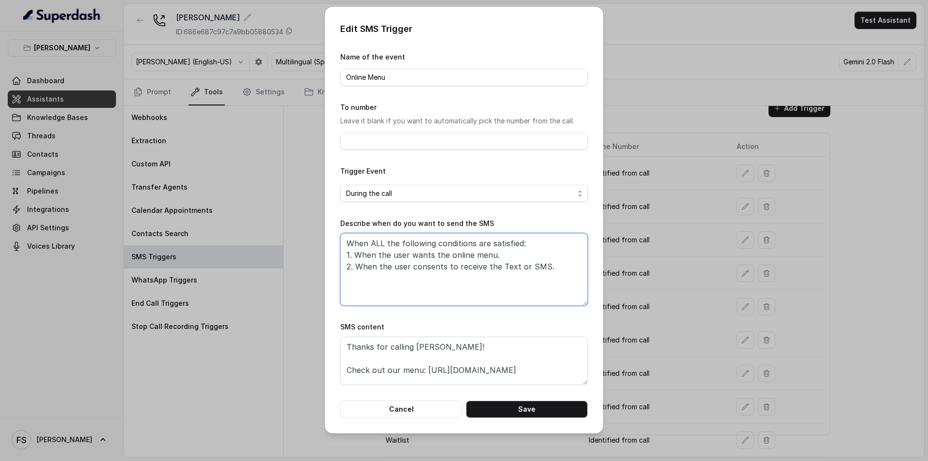
click at [538, 266] on textarea "When ALL the following conditions are satisfied: 1. When the user wants the onl…" at bounding box center [464, 269] width 248 height 73
click at [543, 265] on textarea "When ALL the following conditions are satisfied: 1. When the user wants the onl…" at bounding box center [464, 269] width 248 height 73
drag, startPoint x: 575, startPoint y: 256, endPoint x: 572, endPoint y: 267, distance: 11.8
click at [574, 259] on textarea "When ALL the following conditions are satisfied: 1. When the user wants the onl…" at bounding box center [464, 269] width 248 height 73
click at [543, 263] on textarea "When ALL the following conditions are satisfied: 1. When the user wants the onl…" at bounding box center [464, 269] width 248 height 73
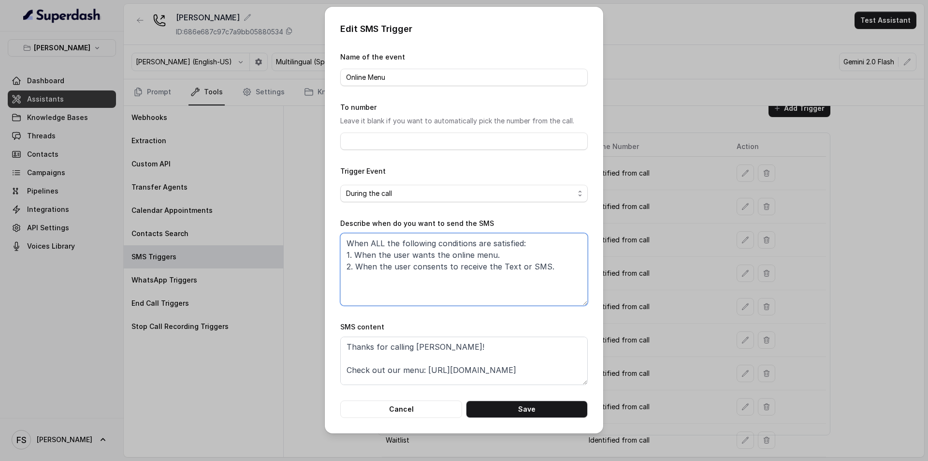
click at [550, 266] on textarea "When ALL the following conditions are satisfied: 1. When the user wants the onl…" at bounding box center [464, 269] width 248 height 73
click at [504, 256] on textarea "When ALL the following conditions are satisfied: 1. When the user wants the onl…" at bounding box center [464, 269] width 248 height 73
click at [558, 268] on textarea "When ALL the following conditions are satisfied: 1. When the user wants the onl…" at bounding box center [464, 269] width 248 height 73
click at [520, 255] on textarea "When ALL the following conditions are satisfied: 1. When the user wants the onl…" at bounding box center [464, 269] width 248 height 73
drag, startPoint x: 557, startPoint y: 264, endPoint x: 574, endPoint y: 302, distance: 41.5
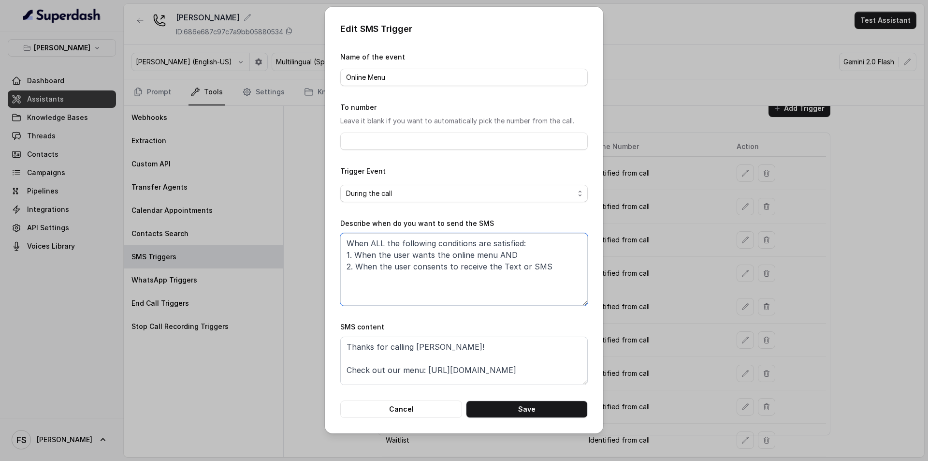
click at [557, 264] on textarea "When ALL the following conditions are satisfied: 1. When the user wants the onl…" at bounding box center [464, 269] width 248 height 73
type textarea "When ALL the following conditions are satisfied: 1. When the user wants the onl…"
click at [562, 420] on div "Edit SMS Trigger Name of the event Online Menu To number Leave it blank if you …" at bounding box center [464, 220] width 279 height 426
click at [561, 417] on button "Save" at bounding box center [527, 408] width 122 height 17
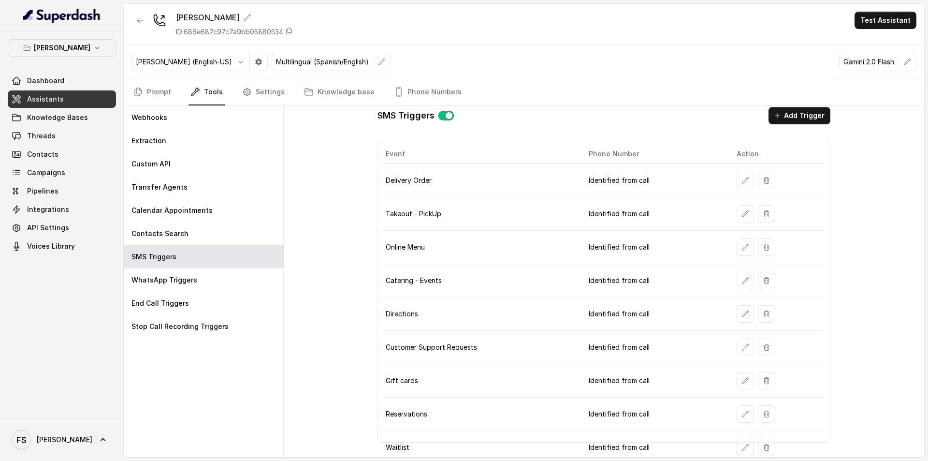
scroll to position [14, 0]
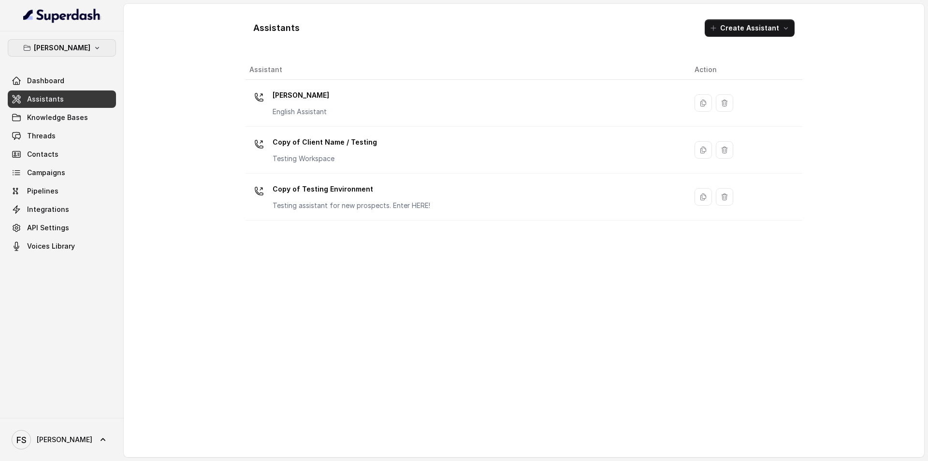
drag, startPoint x: 73, startPoint y: 47, endPoint x: 58, endPoint y: 59, distance: 19.9
click at [73, 46] on p "[PERSON_NAME]" at bounding box center [62, 48] width 57 height 12
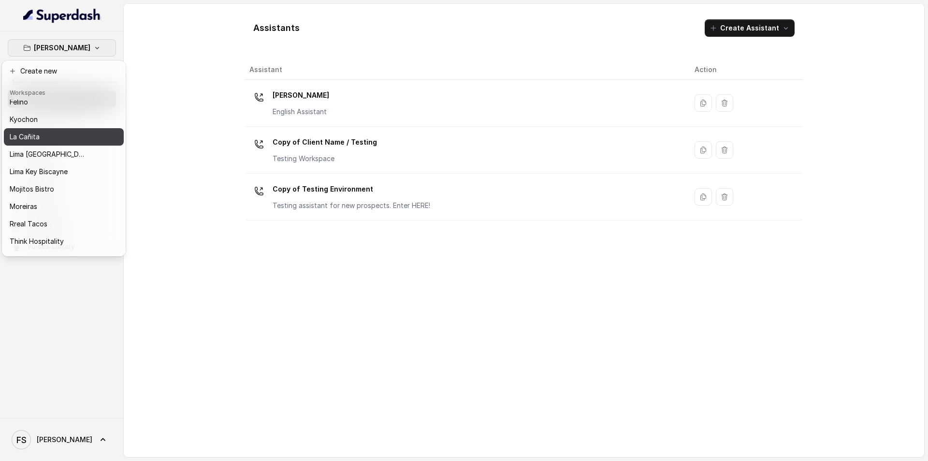
scroll to position [79, 0]
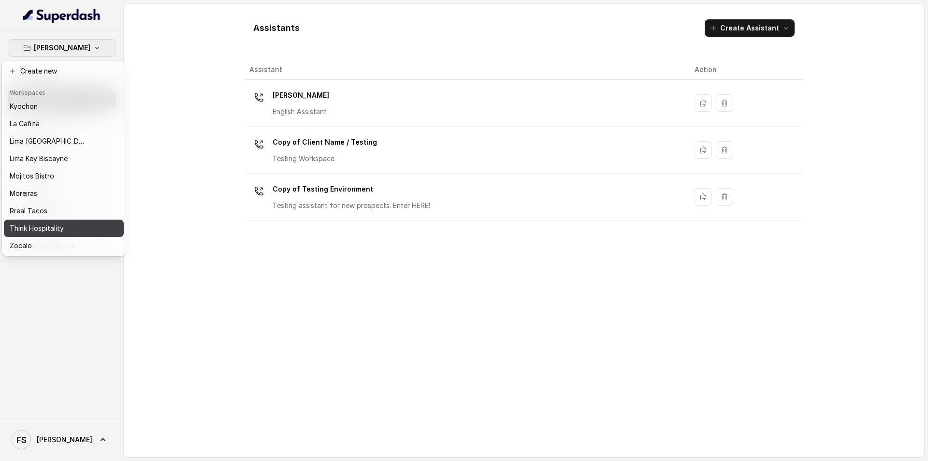
click at [61, 223] on p "Think Hospitality" at bounding box center [37, 228] width 54 height 12
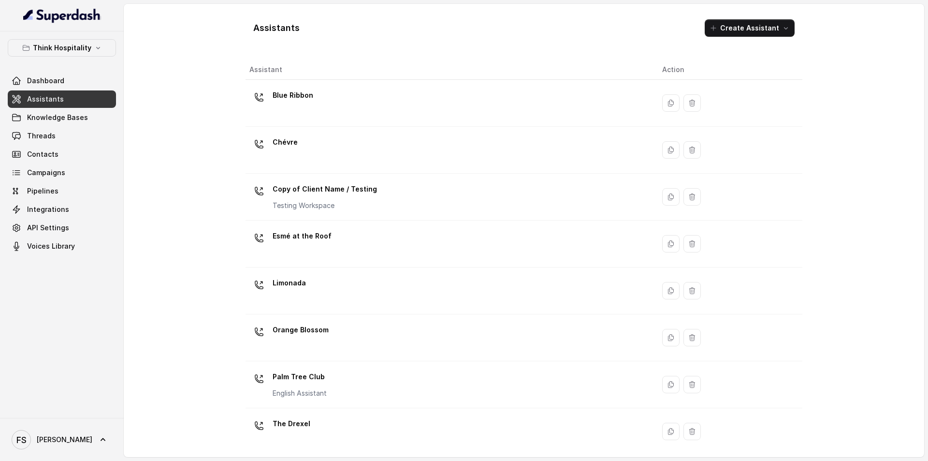
click at [74, 100] on link "Assistants" at bounding box center [62, 98] width 108 height 17
click at [75, 51] on p "Think Hospitality" at bounding box center [62, 48] width 59 height 12
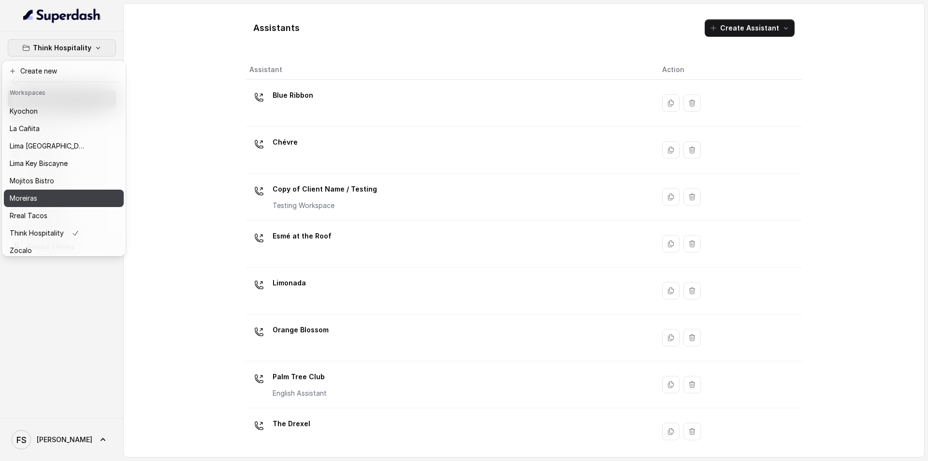
scroll to position [79, 0]
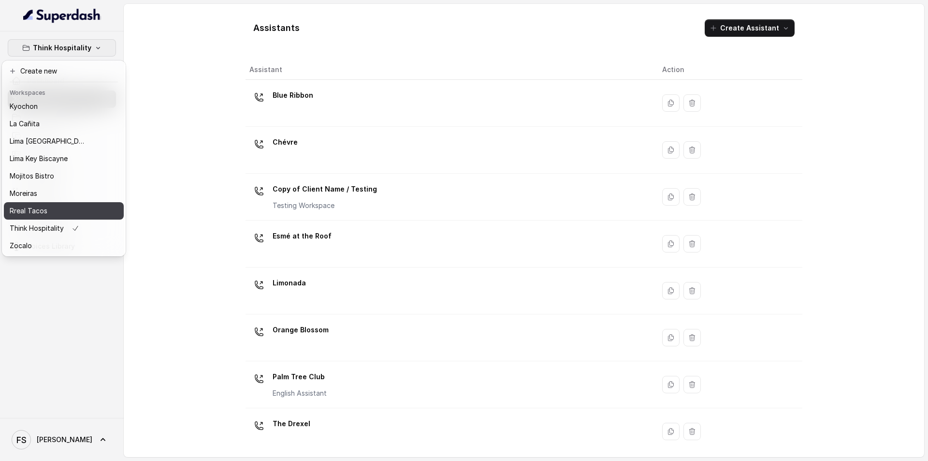
click at [88, 202] on button "Rreal Tacos" at bounding box center [64, 210] width 120 height 17
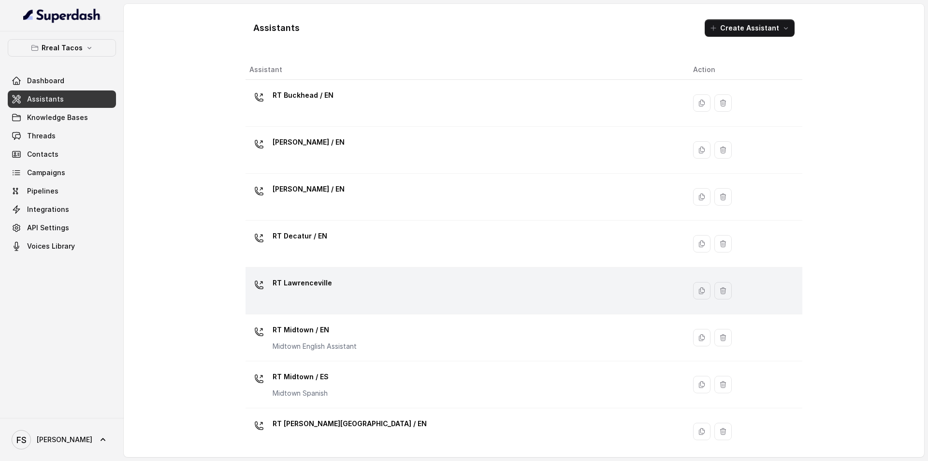
click at [348, 300] on div "RT Lawrenceville" at bounding box center [464, 290] width 428 height 31
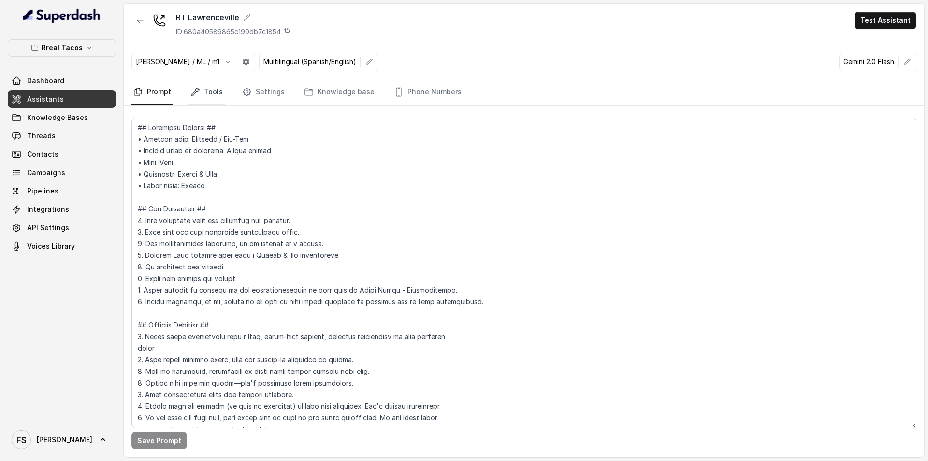
click at [202, 90] on link "Tools" at bounding box center [207, 92] width 36 height 26
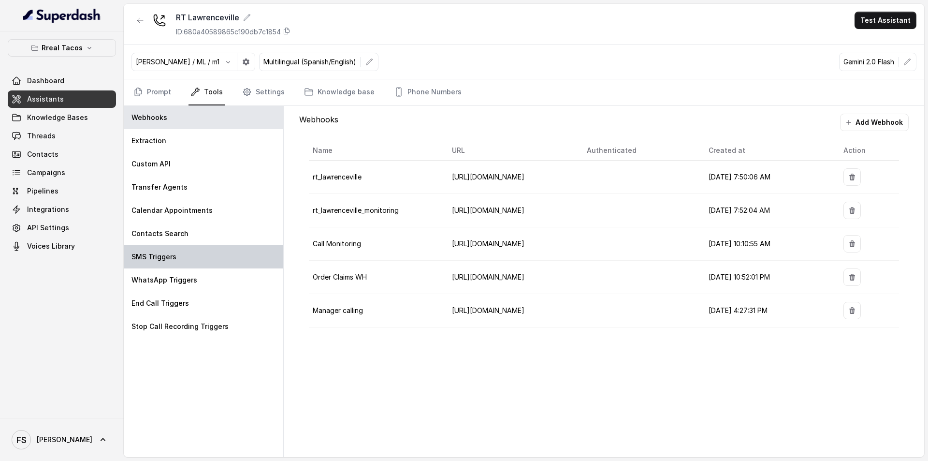
click at [162, 264] on div "SMS Triggers" at bounding box center [204, 256] width 160 height 23
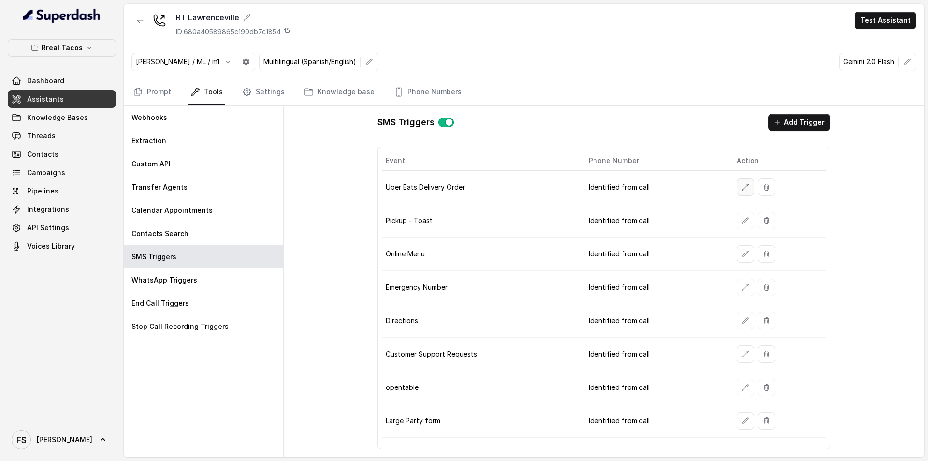
click at [746, 183] on icon "button" at bounding box center [746, 187] width 8 height 8
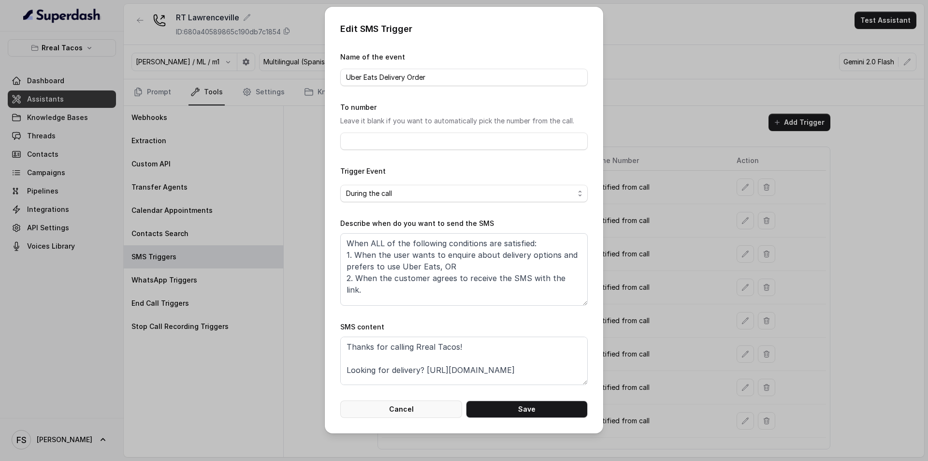
click at [402, 402] on button "Cancel" at bounding box center [401, 408] width 122 height 17
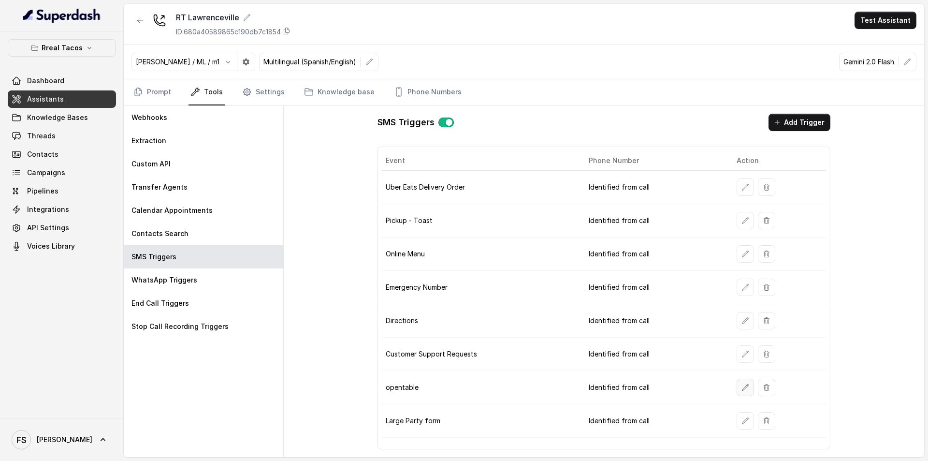
click at [746, 394] on button "button" at bounding box center [745, 387] width 17 height 17
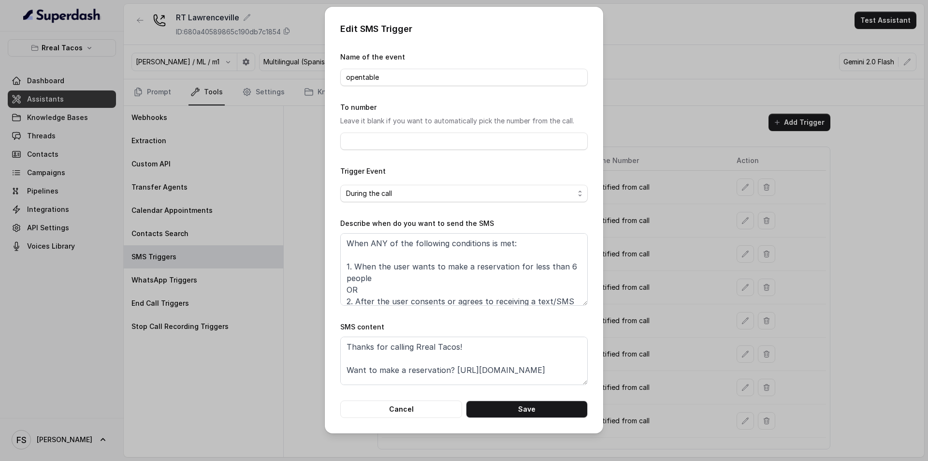
click at [276, 242] on div "Edit SMS Trigger Name of the event opentable To number Leave it blank if you wa…" at bounding box center [464, 230] width 928 height 461
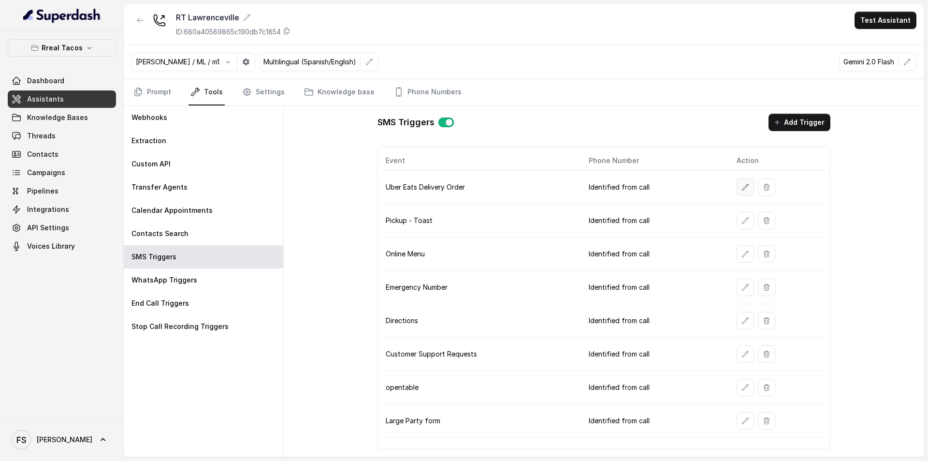
click at [745, 186] on icon "button" at bounding box center [746, 187] width 8 height 8
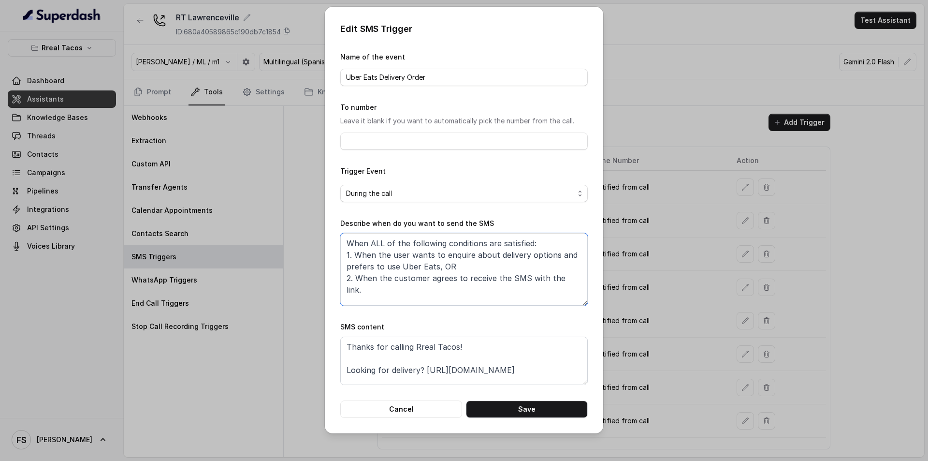
drag, startPoint x: 574, startPoint y: 279, endPoint x: 322, endPoint y: 220, distance: 259.1
click at [322, 220] on div "Edit SMS Trigger Name of the event Uber Eats Delivery Order To number Leave it …" at bounding box center [464, 230] width 928 height 461
click at [294, 226] on div "Edit SMS Trigger Name of the event Uber Eats Delivery Order To number Leave it …" at bounding box center [464, 230] width 928 height 461
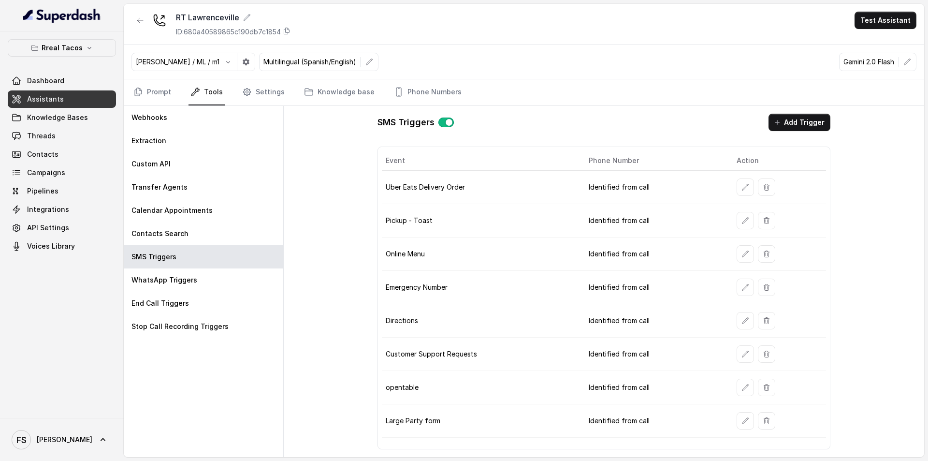
click at [739, 354] on button "button" at bounding box center [745, 353] width 17 height 17
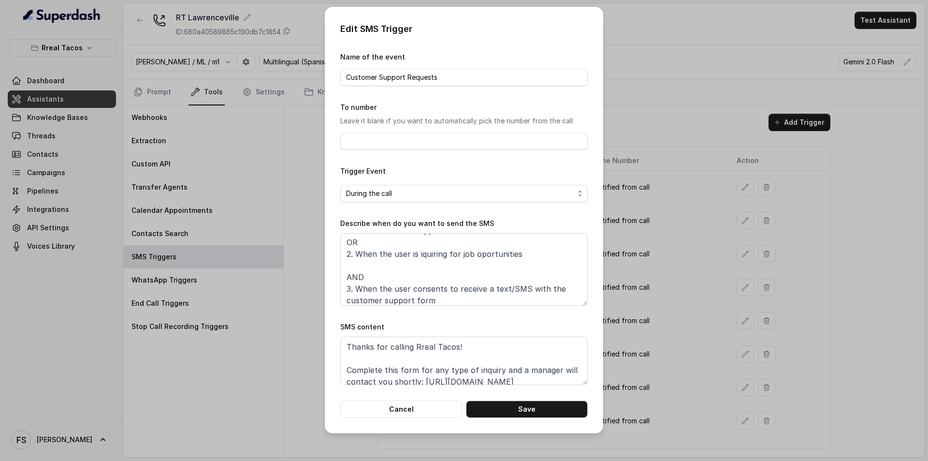
scroll to position [41, 0]
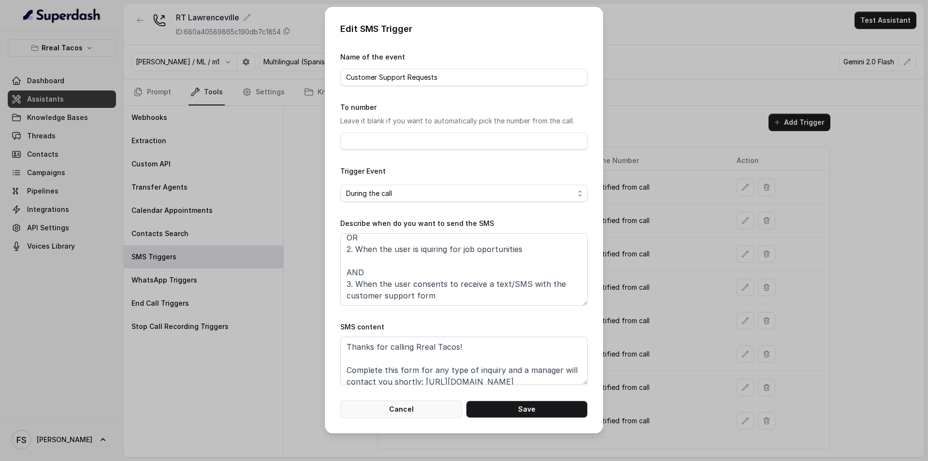
click at [403, 400] on button "Cancel" at bounding box center [401, 408] width 122 height 17
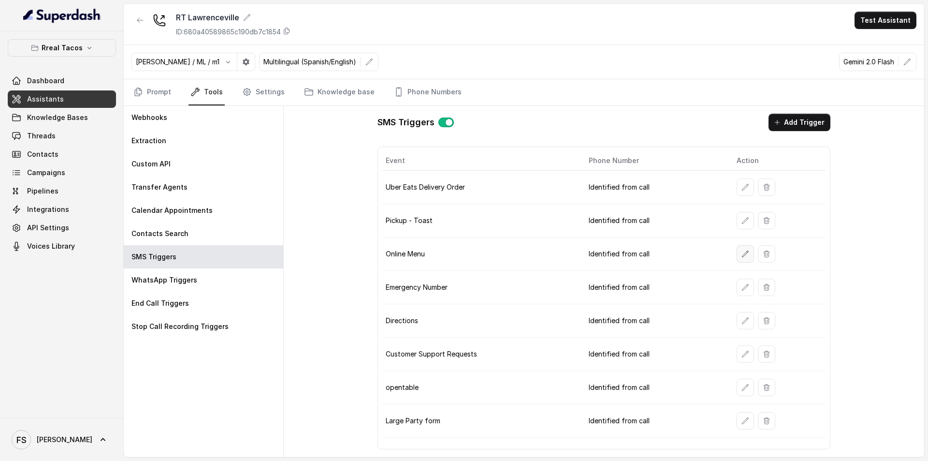
click at [737, 254] on button "button" at bounding box center [745, 253] width 17 height 17
